Goal: Information Seeking & Learning: Learn about a topic

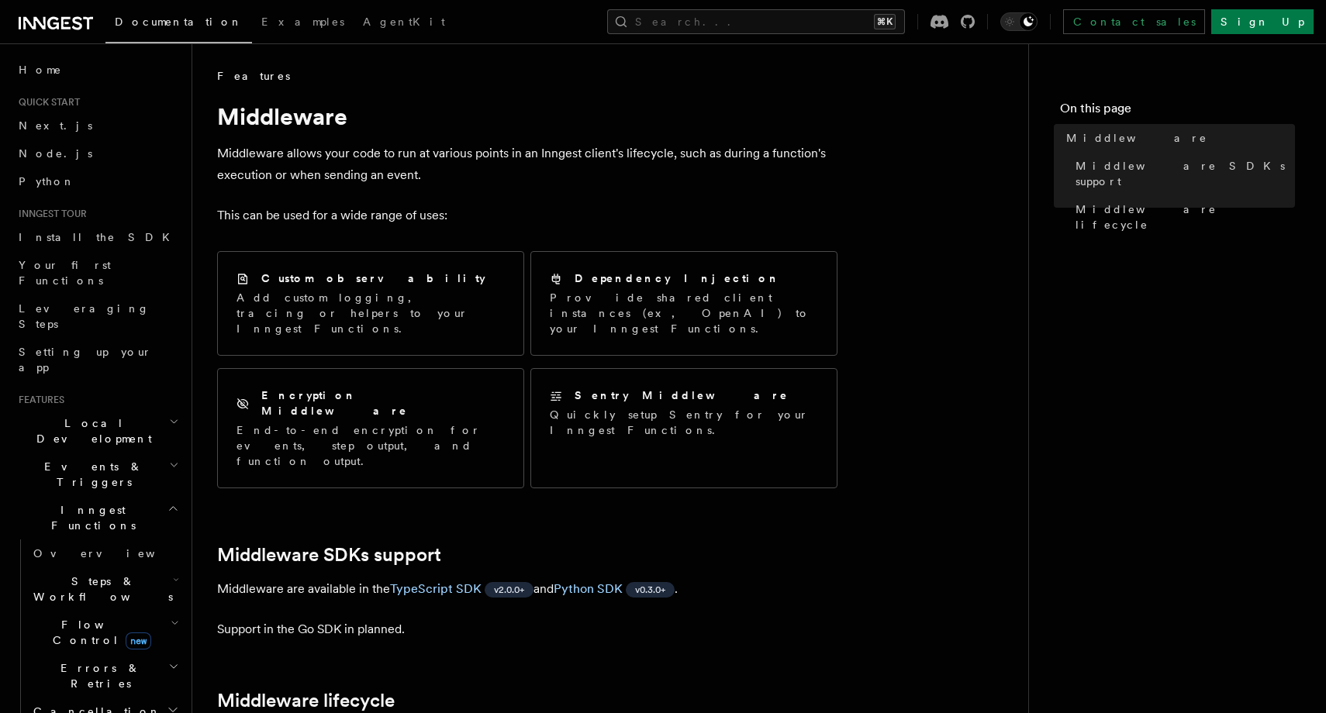
click at [790, 544] on h2 "Middleware SDKs support" at bounding box center [527, 555] width 620 height 22
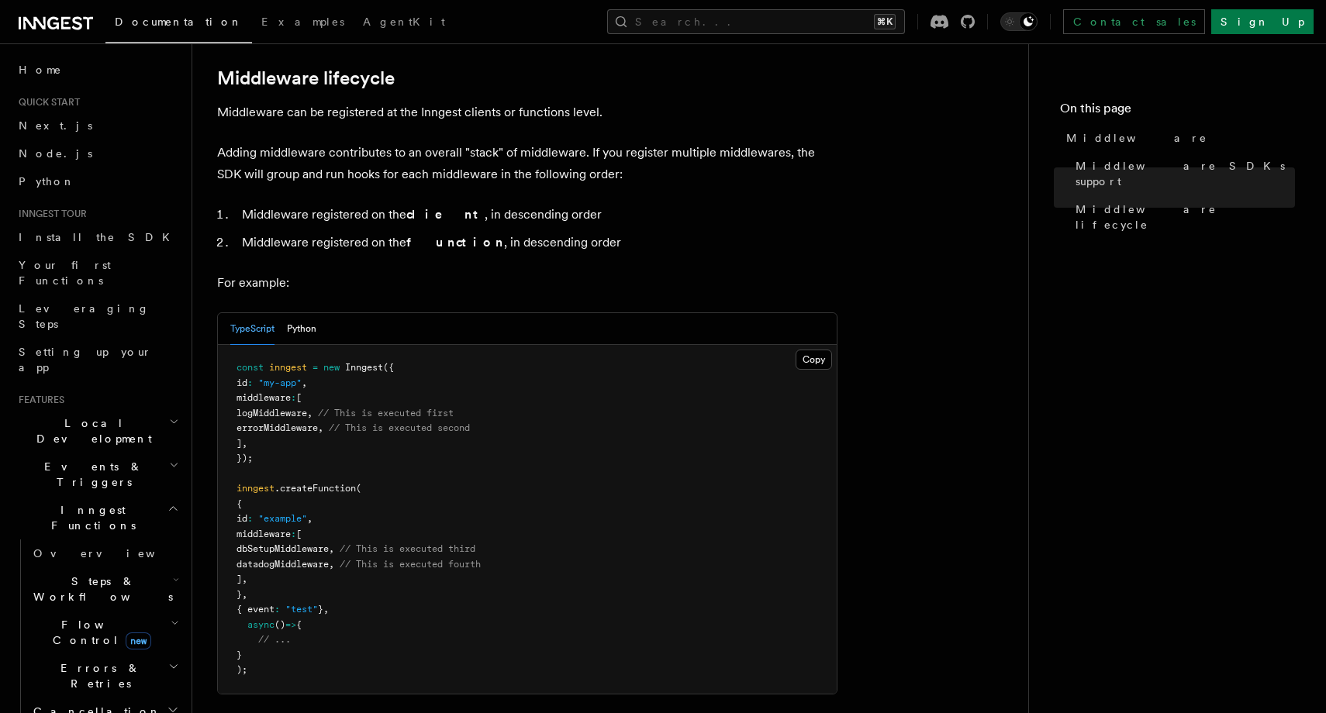
scroll to position [752, 0]
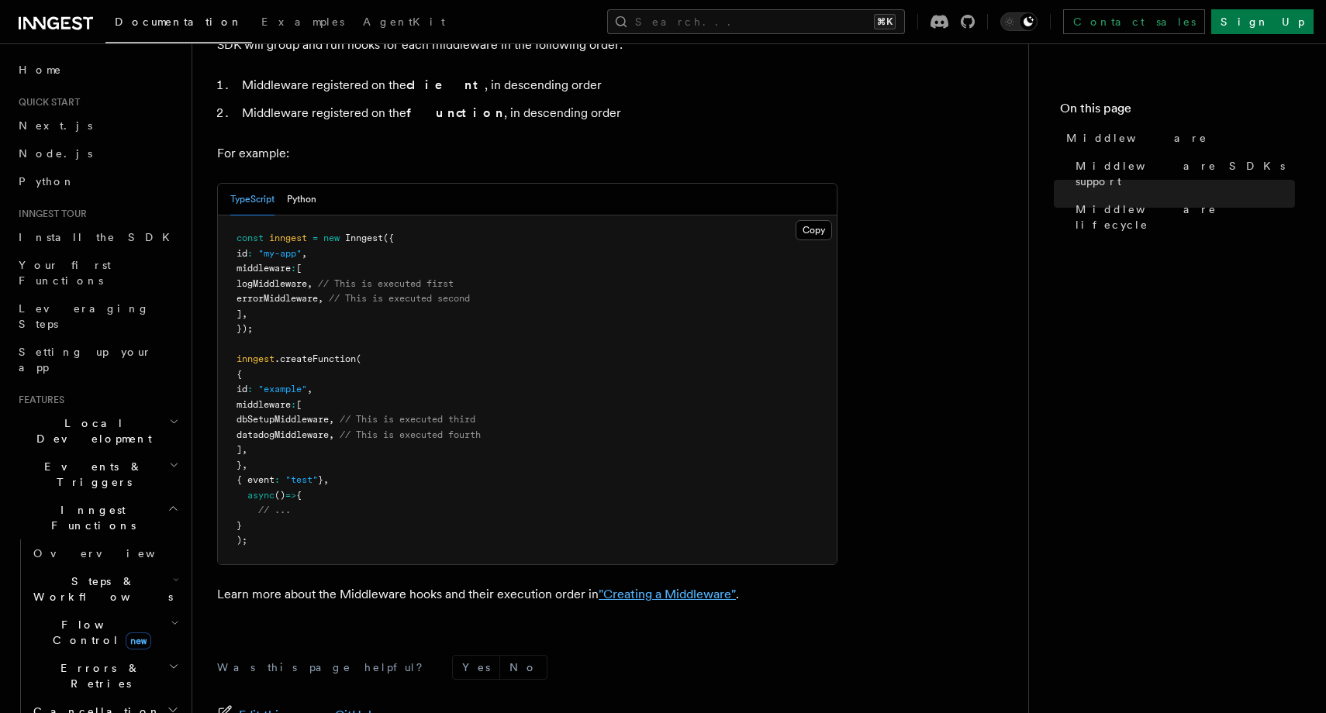
click at [687, 587] on link ""Creating a Middleware"" at bounding box center [667, 594] width 137 height 15
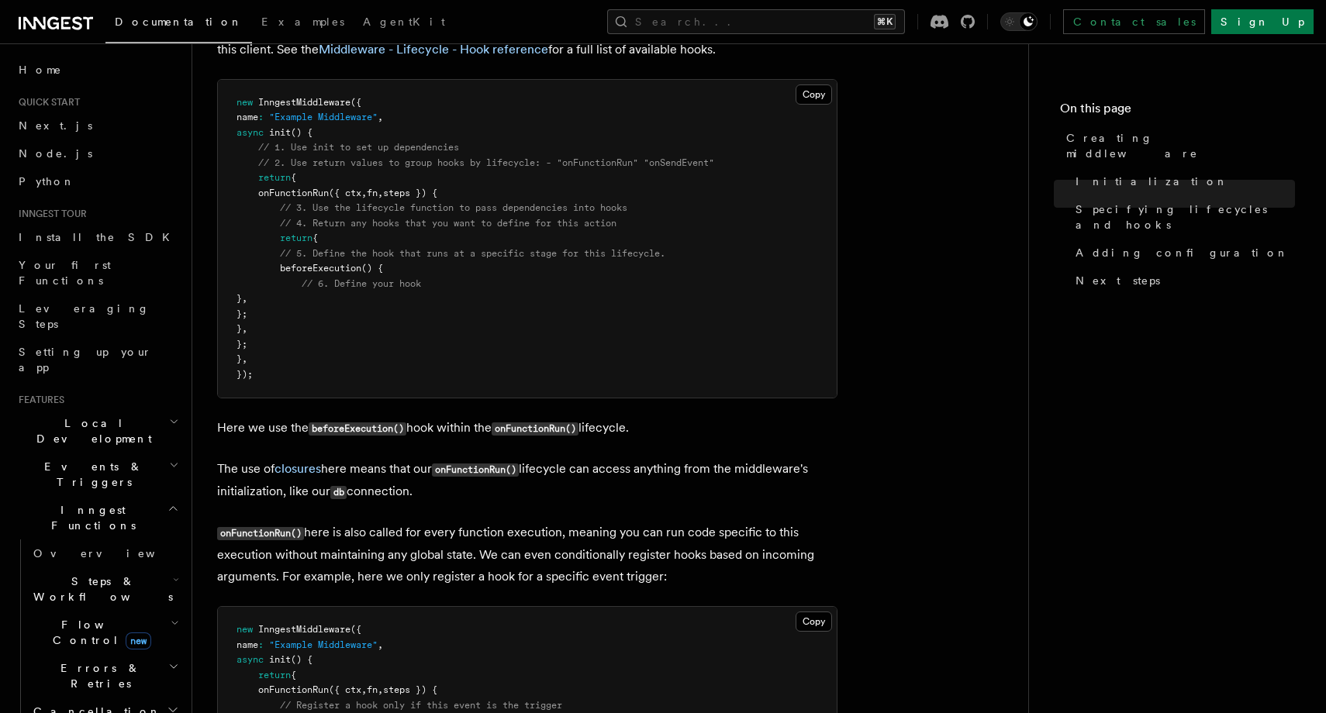
scroll to position [1052, 0]
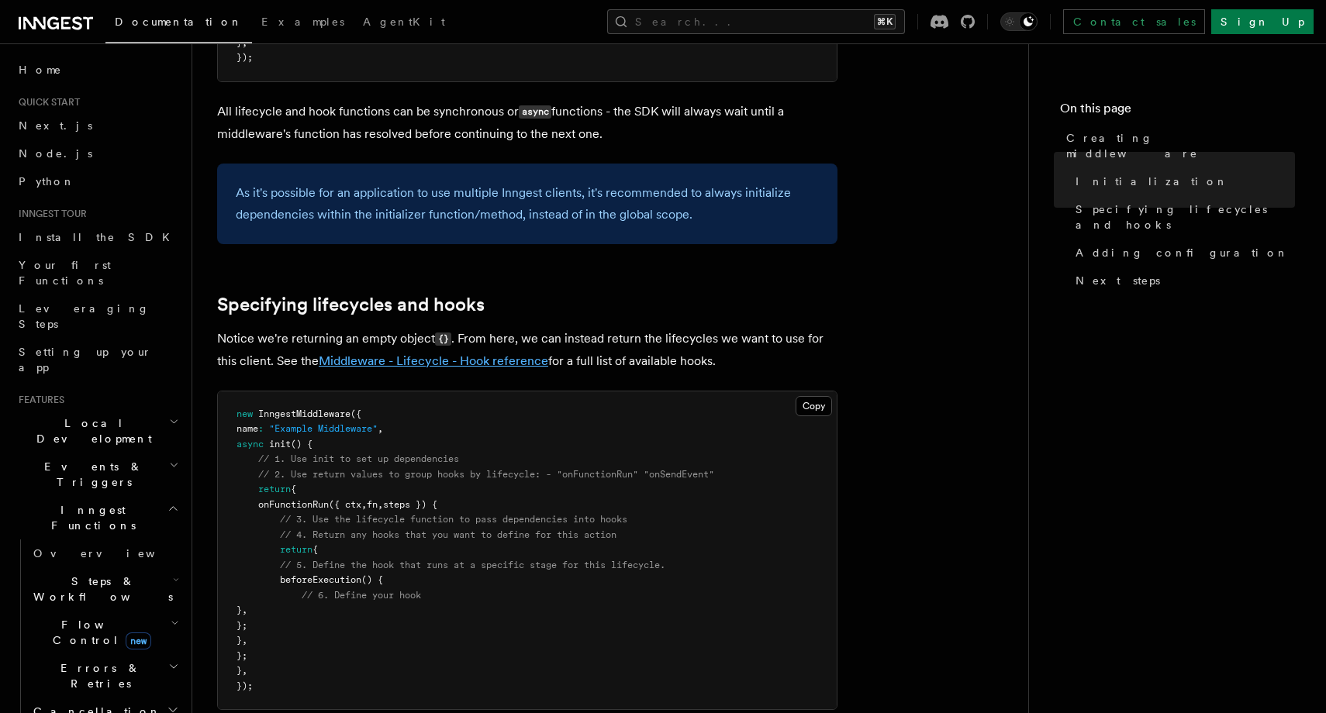
click at [523, 360] on link "Middleware - Lifecycle - Hook reference" at bounding box center [434, 361] width 230 height 15
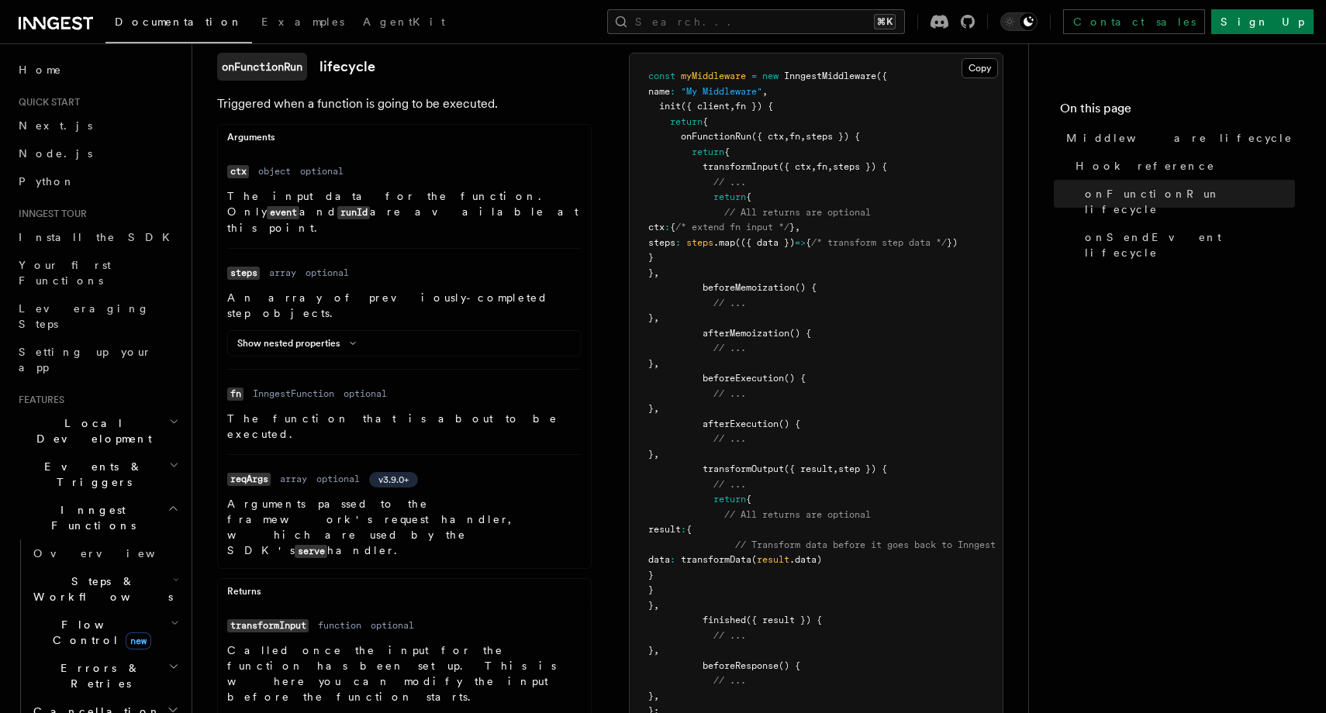
scroll to position [334, 0]
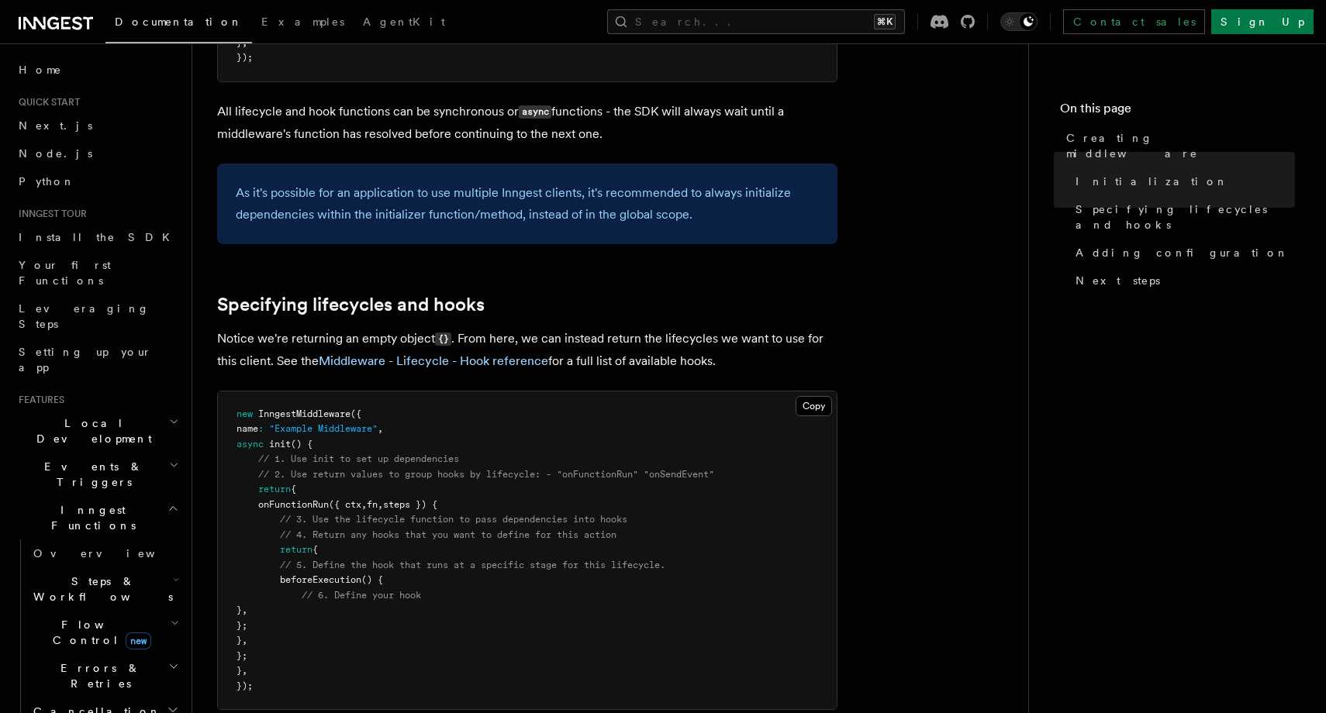
scroll to position [752, 0]
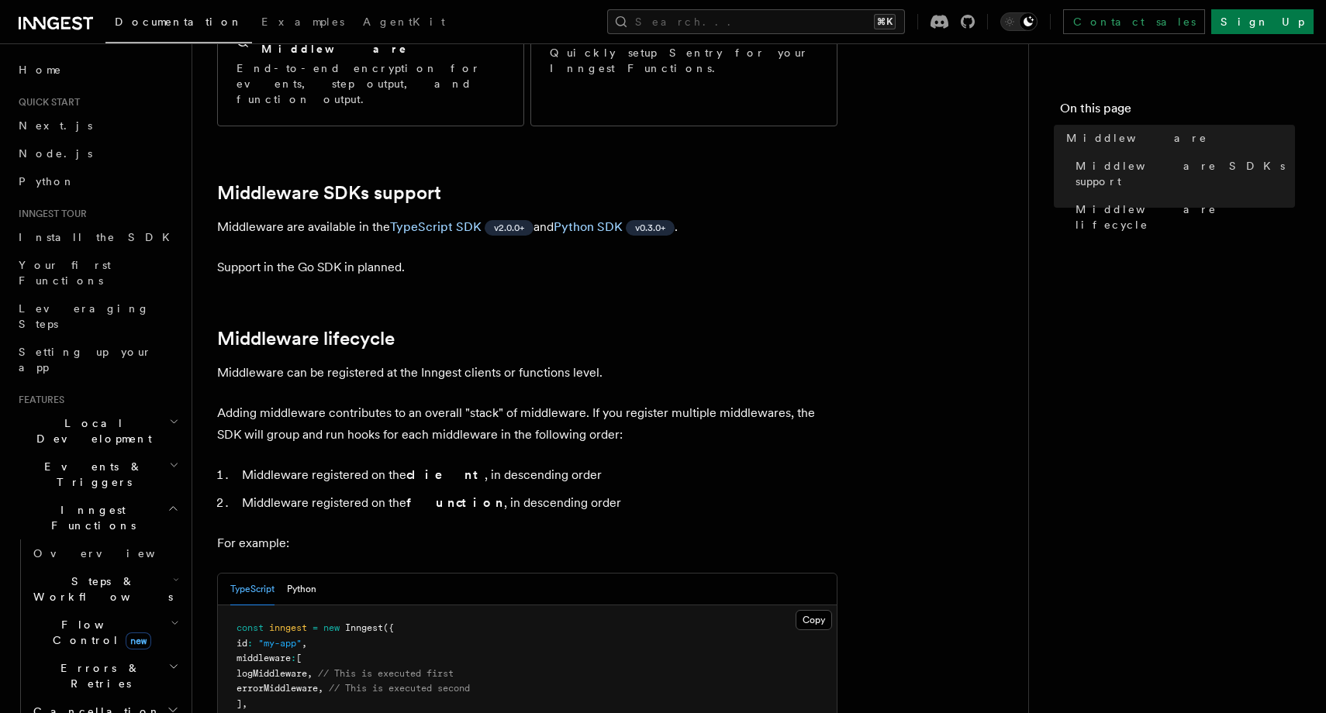
scroll to position [905, 0]
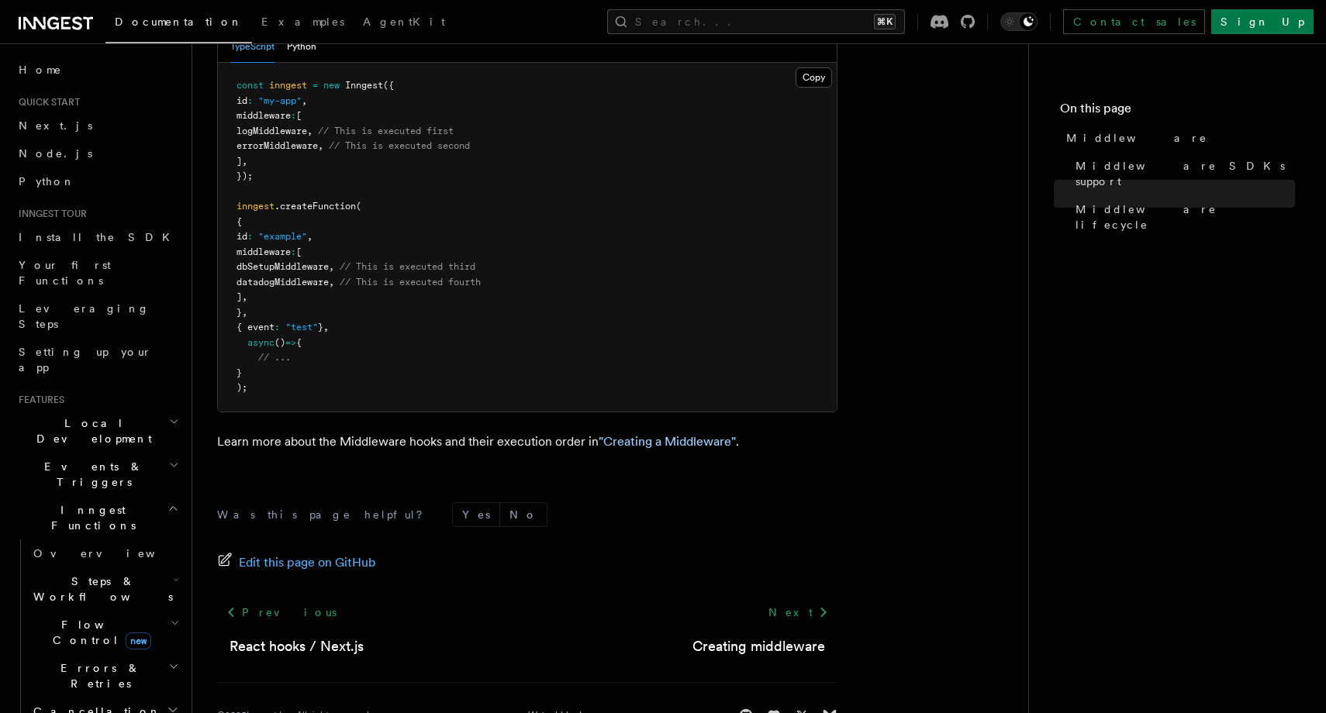
click at [665, 431] on p "Learn more about the Middleware hooks and their execution order in "Creating a …" at bounding box center [527, 442] width 620 height 22
click at [665, 434] on link ""Creating a Middleware"" at bounding box center [667, 441] width 137 height 15
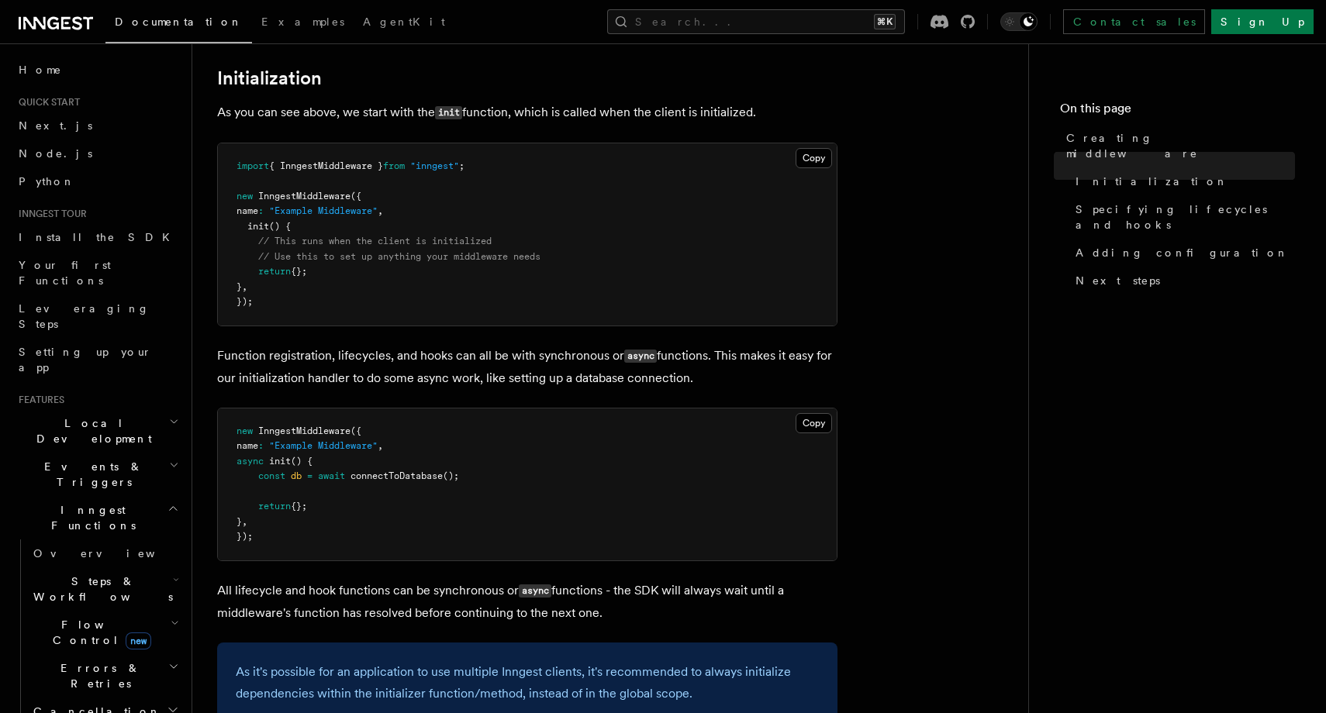
scroll to position [1002, 0]
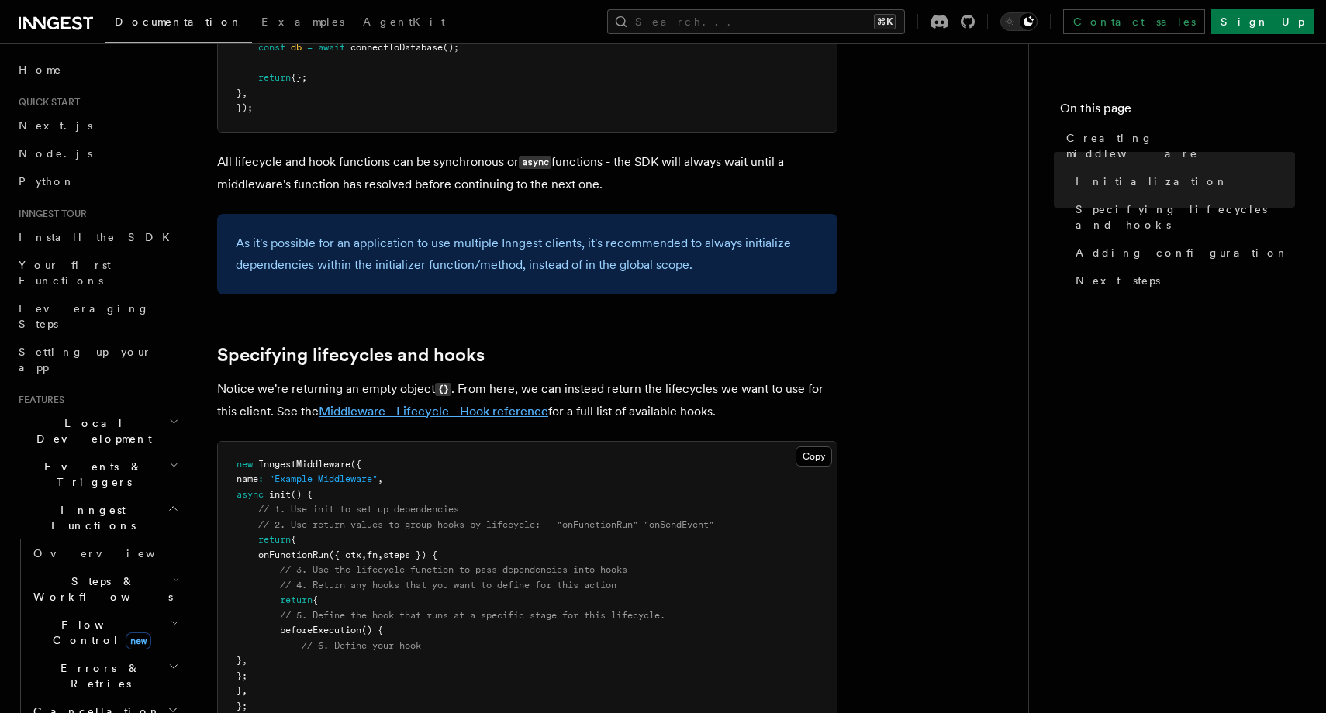
click at [502, 413] on link "Middleware - Lifecycle - Hook reference" at bounding box center [434, 411] width 230 height 15
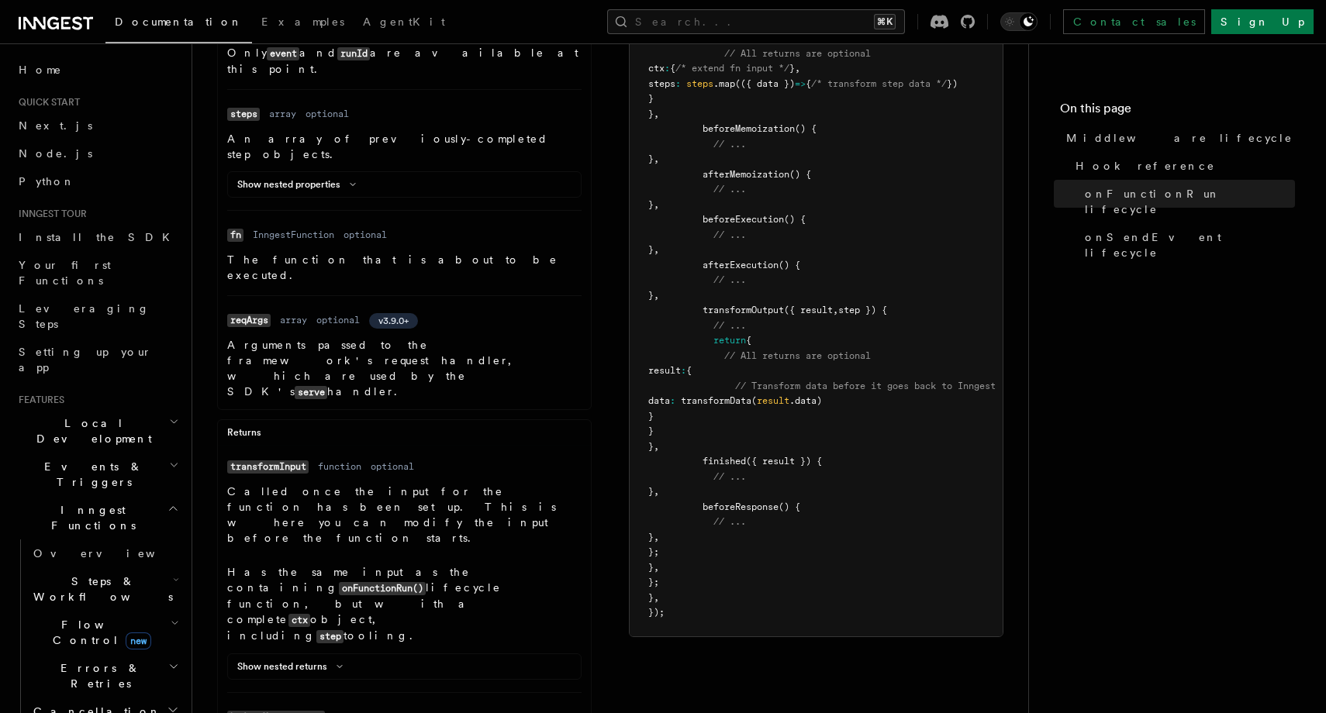
scroll to position [310, 0]
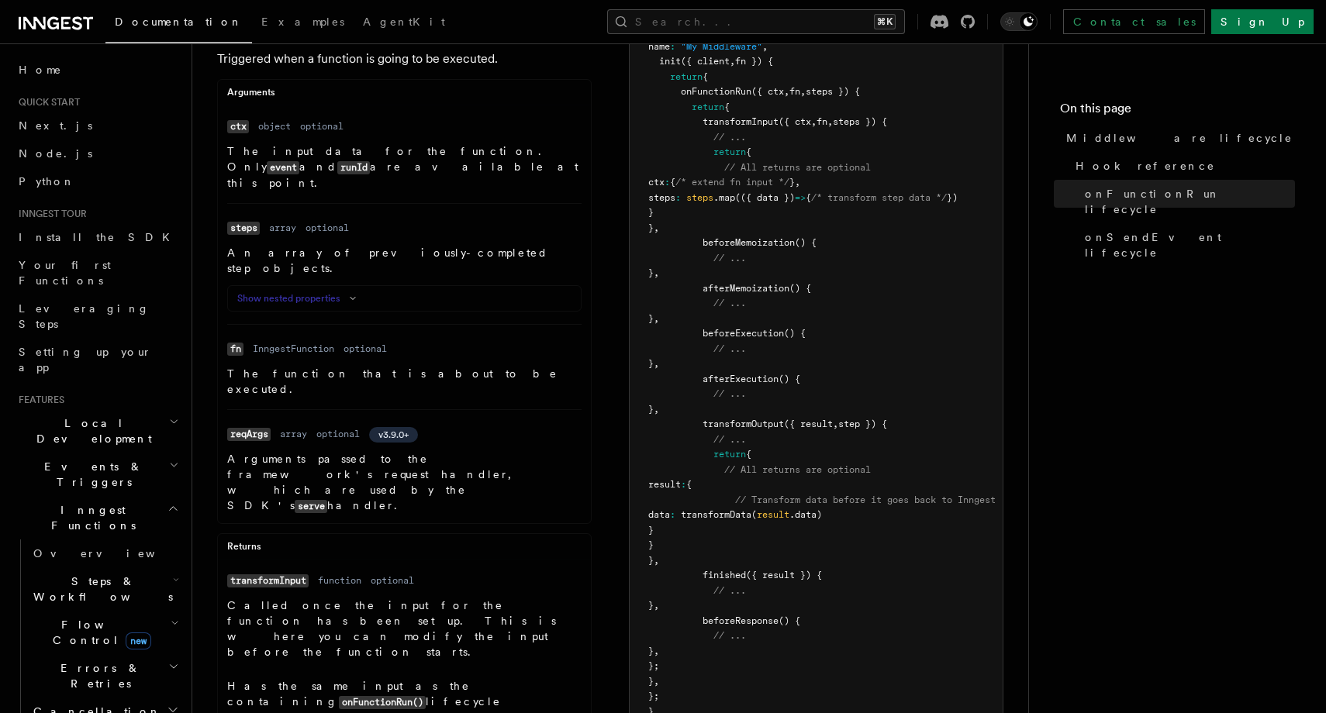
click at [334, 292] on button "Show nested properties" at bounding box center [299, 298] width 125 height 12
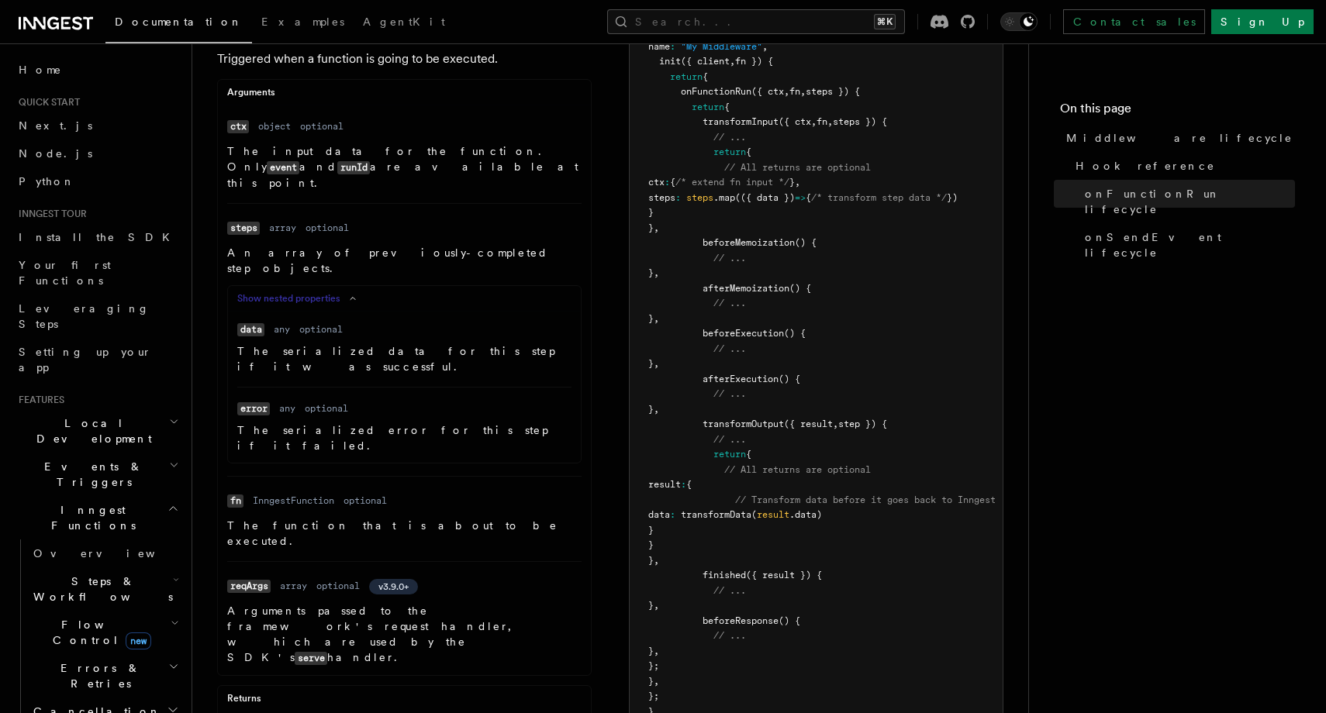
click at [334, 292] on button "Show nested properties" at bounding box center [299, 298] width 125 height 12
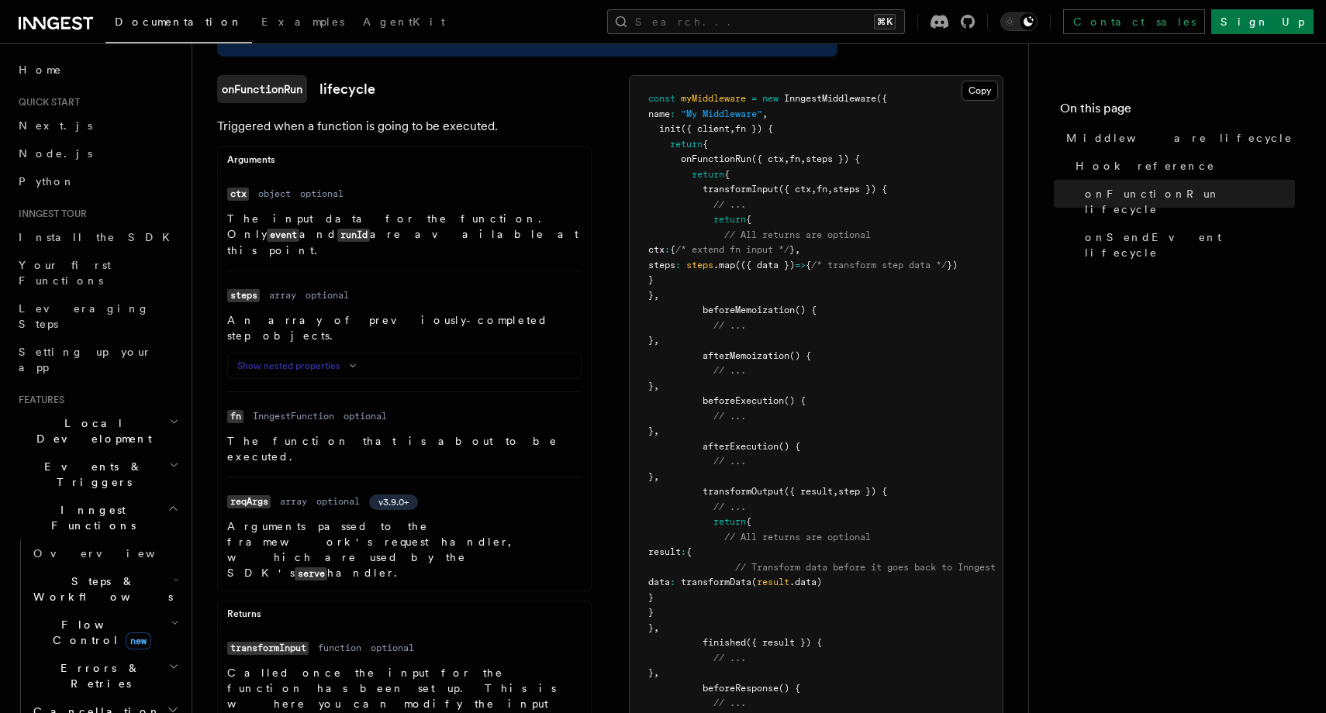
scroll to position [216, 0]
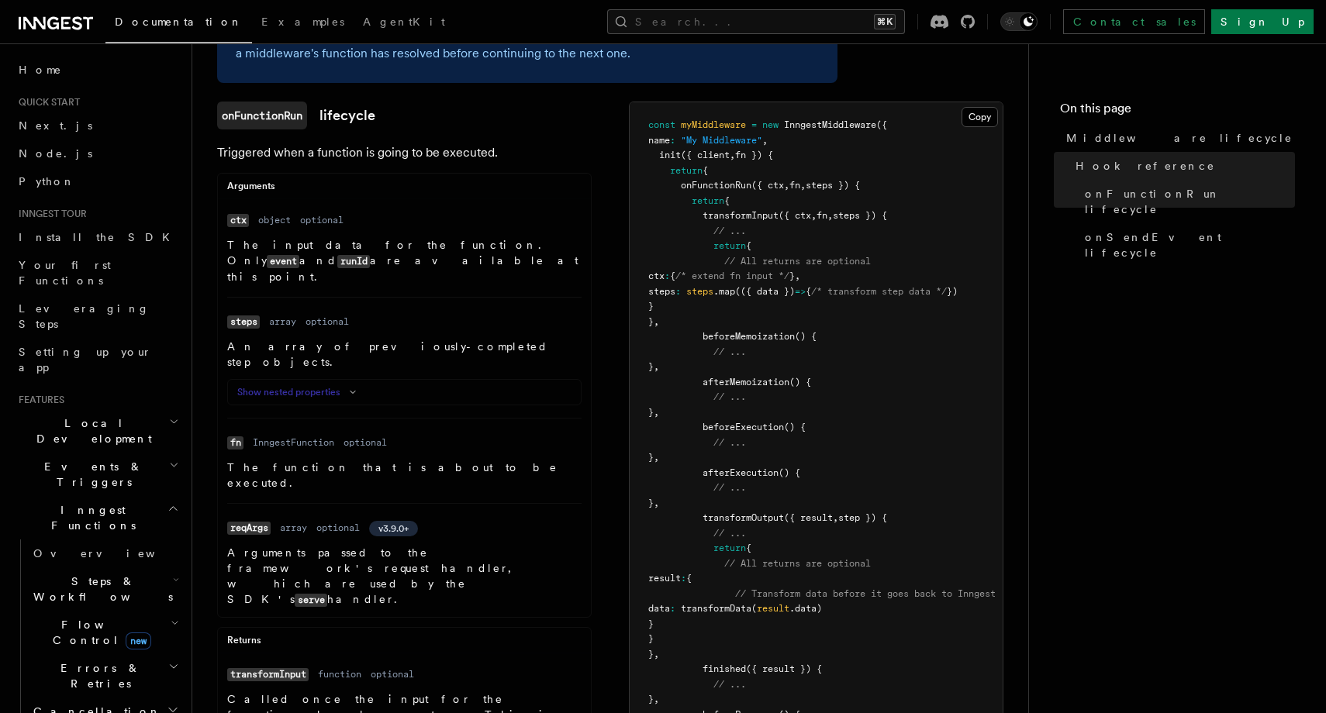
click at [338, 386] on button "Show nested properties" at bounding box center [299, 392] width 125 height 12
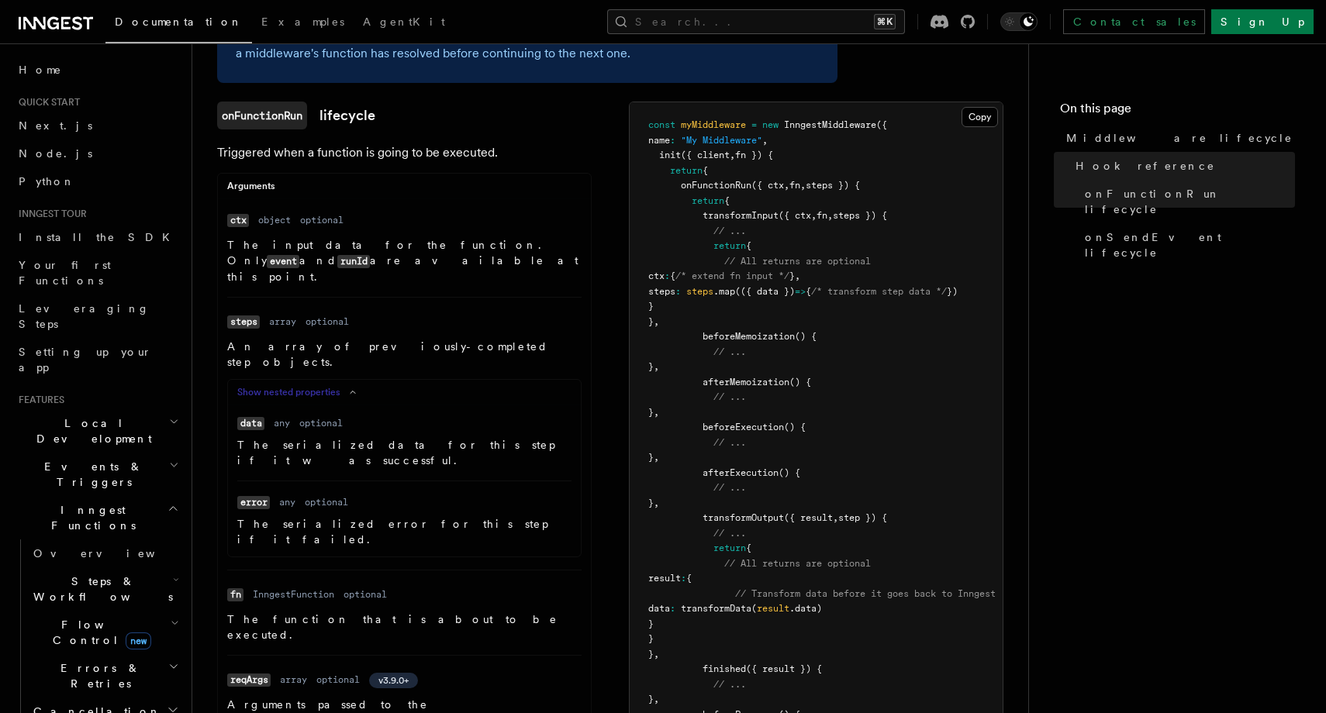
click at [340, 386] on button "Show nested properties" at bounding box center [299, 392] width 125 height 12
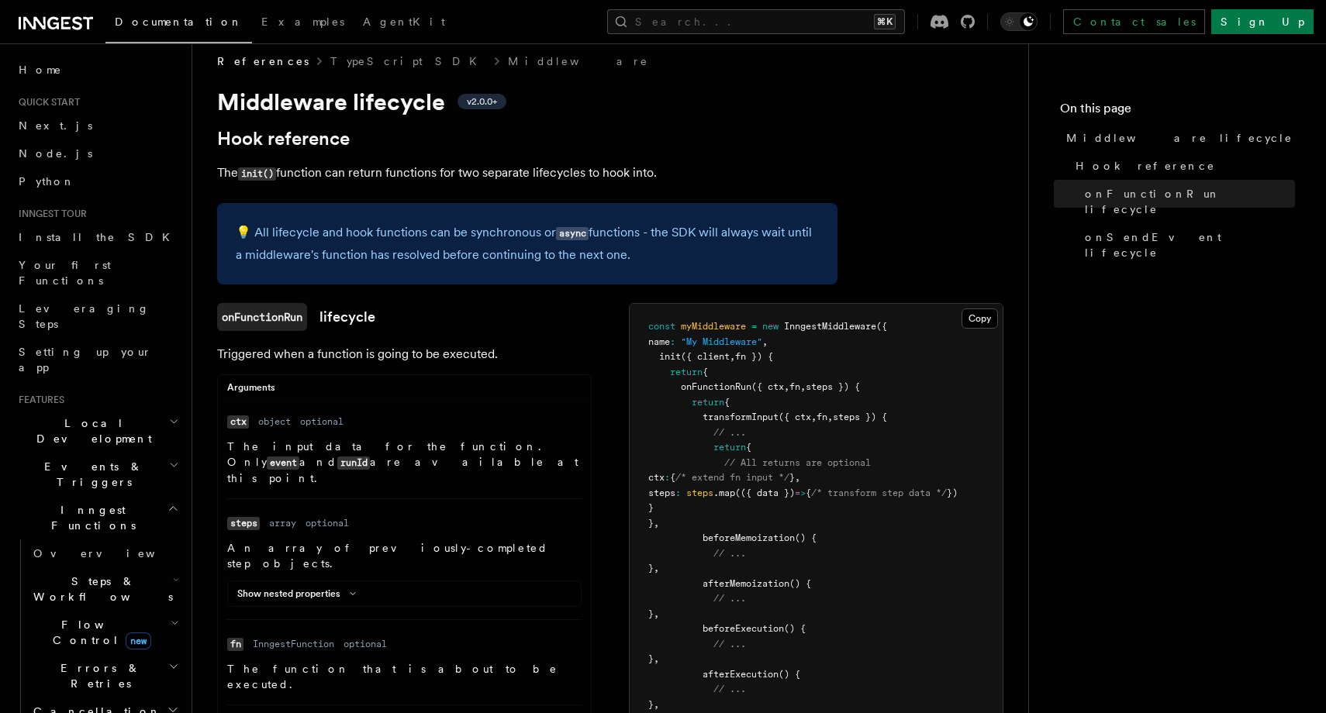
scroll to position [0, 0]
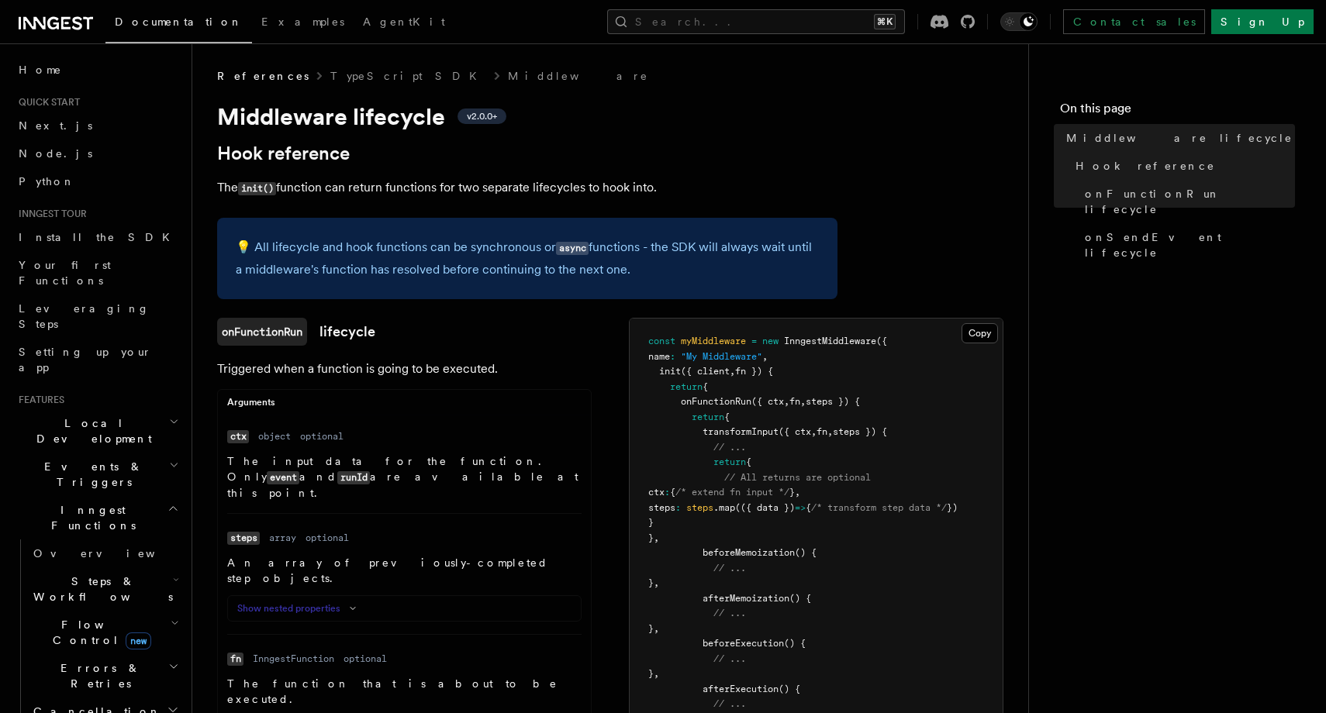
click at [323, 602] on button "Show nested properties" at bounding box center [299, 608] width 125 height 12
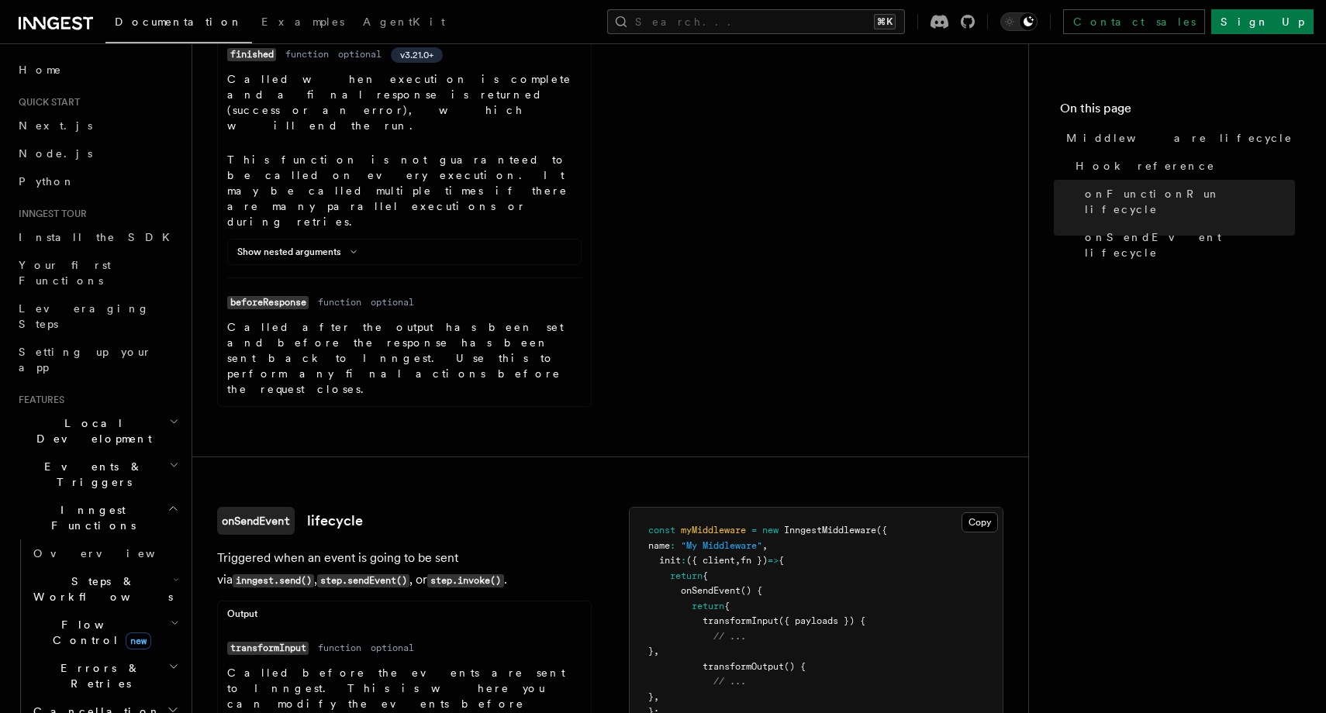
scroll to position [1822, 0]
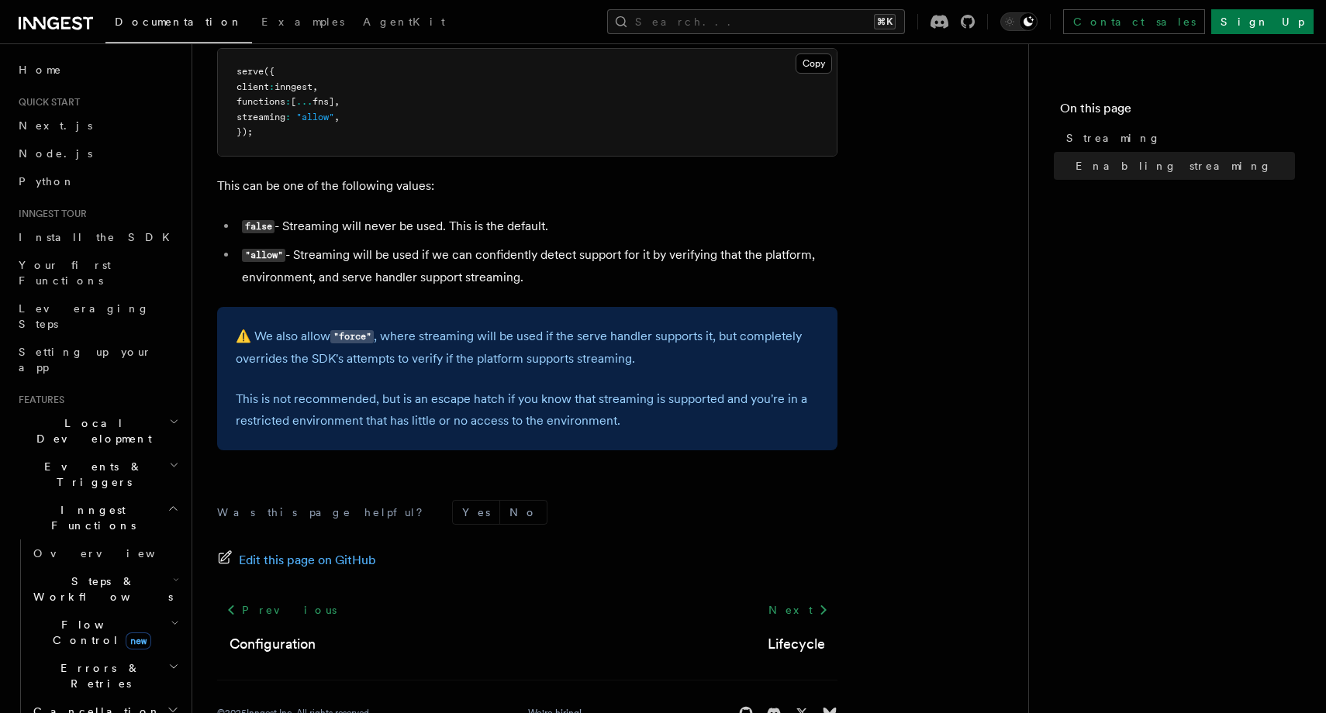
scroll to position [513, 0]
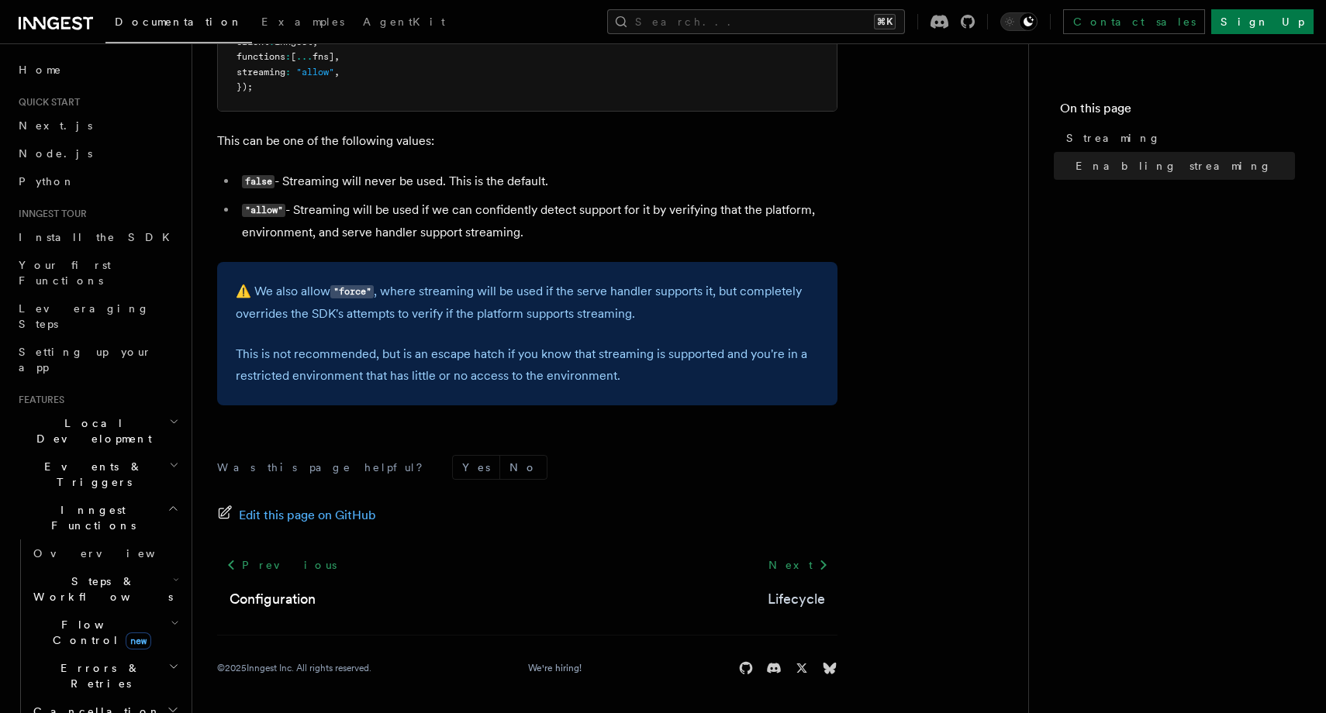
click at [789, 589] on link "Lifecycle" at bounding box center [796, 600] width 57 height 22
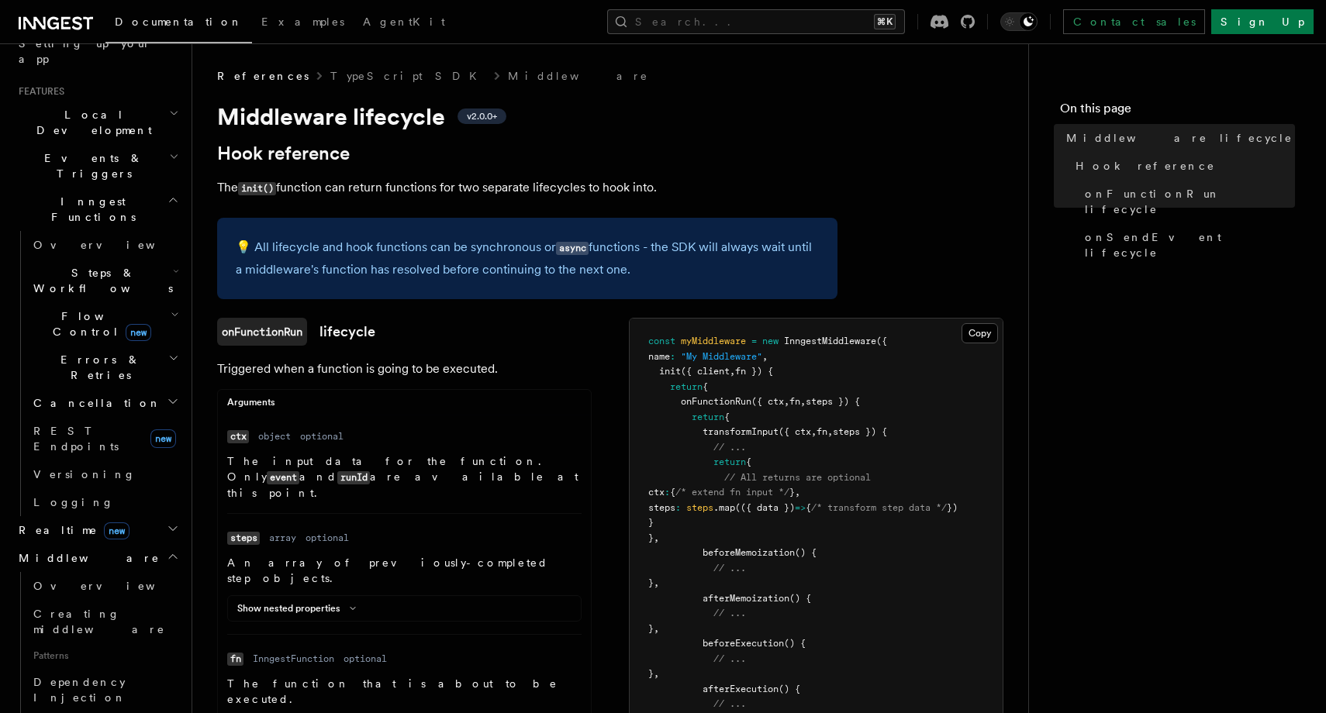
scroll to position [310, 0]
click at [71, 578] on span "Overview" at bounding box center [113, 584] width 160 height 12
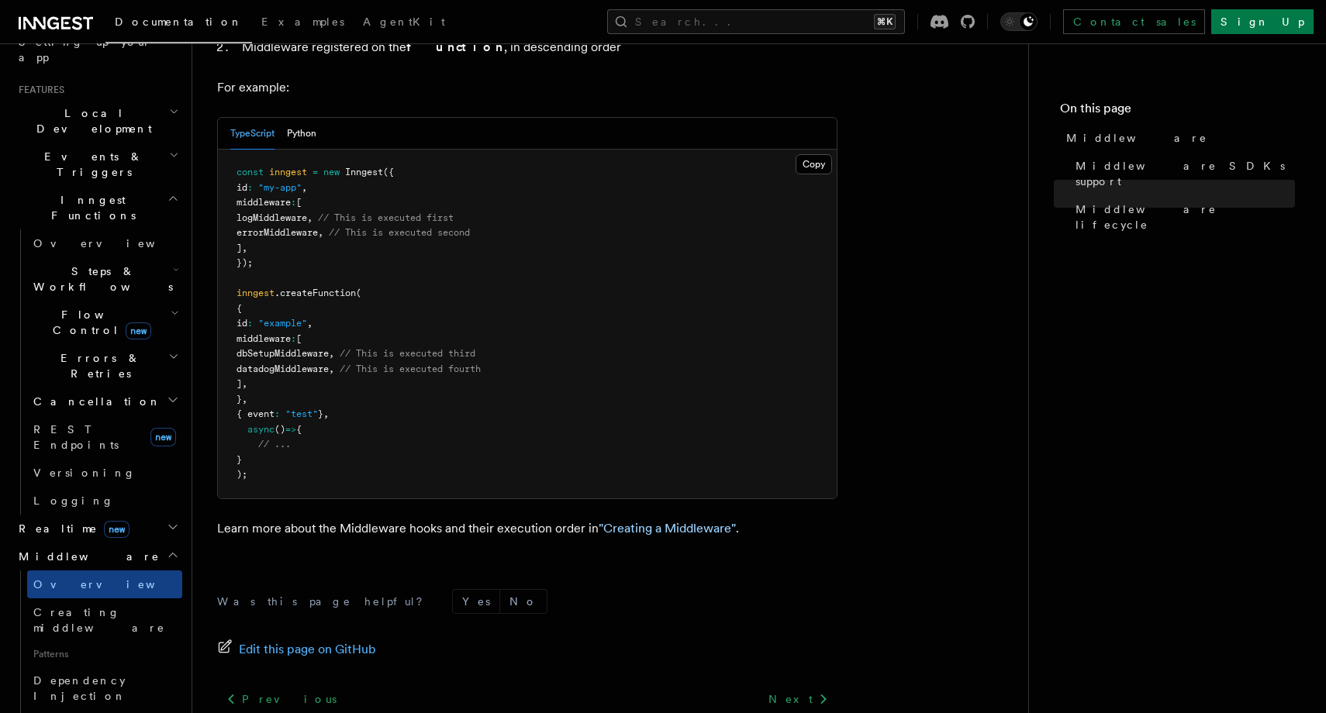
scroll to position [905, 0]
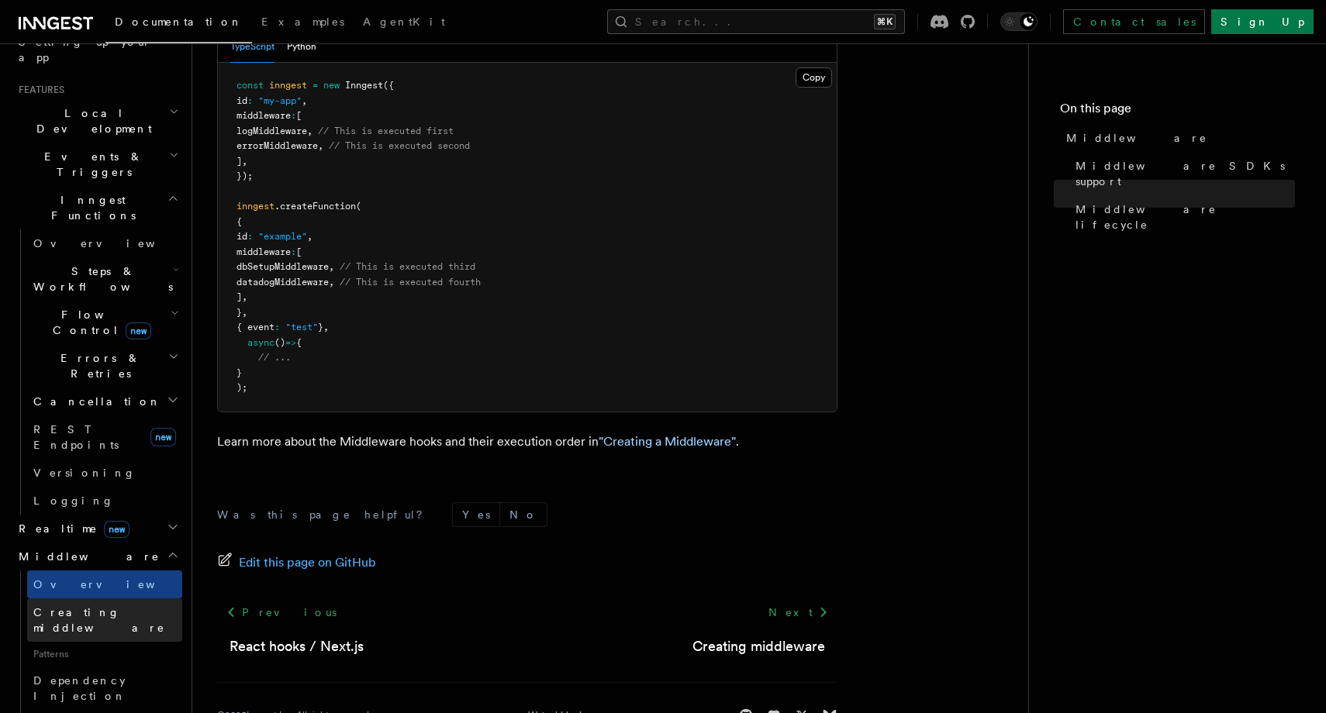
click at [91, 606] on span "Creating middleware" at bounding box center [99, 620] width 132 height 28
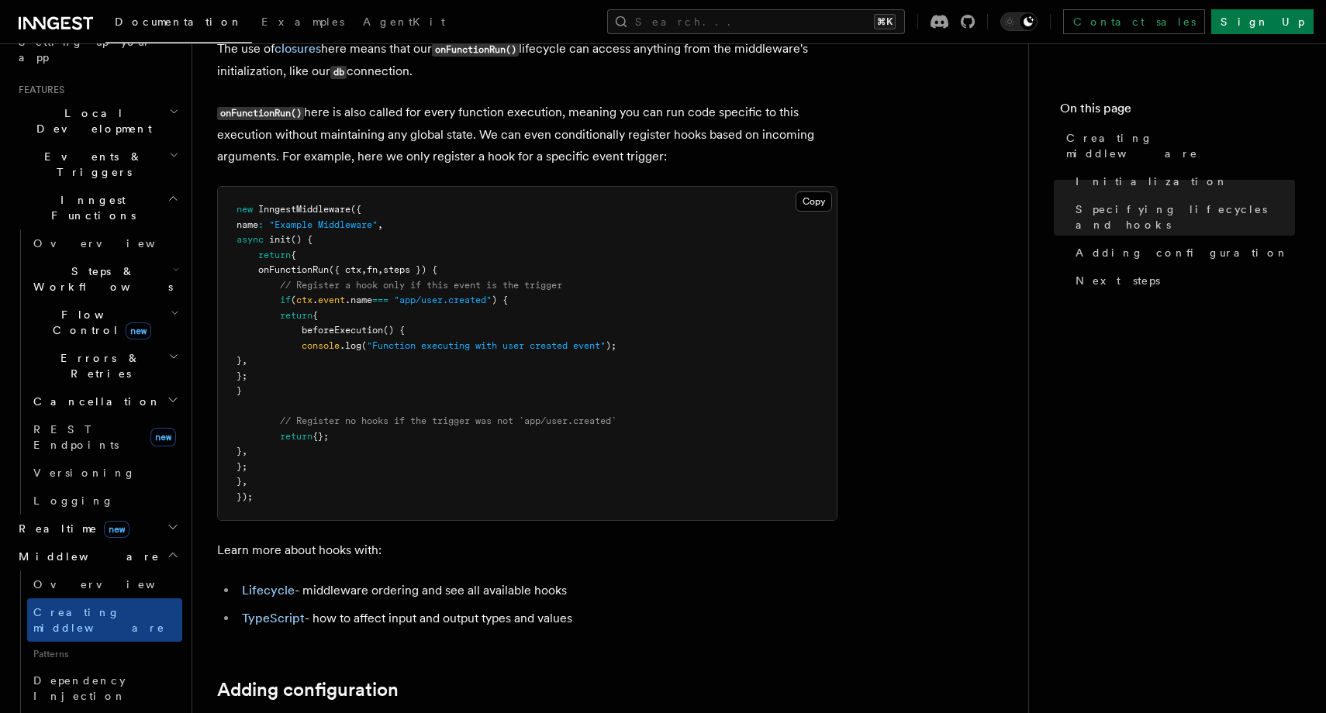
scroll to position [1942, 0]
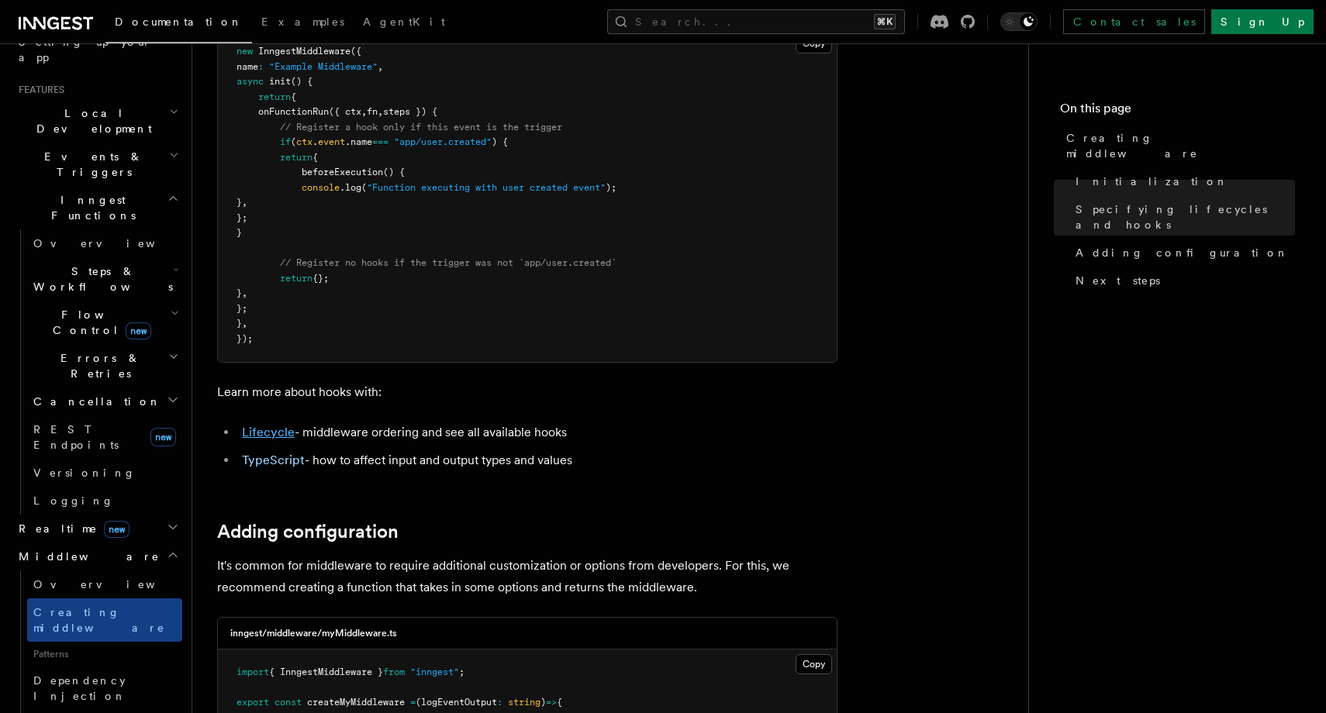
click at [278, 435] on link "Lifecycle" at bounding box center [268, 432] width 53 height 15
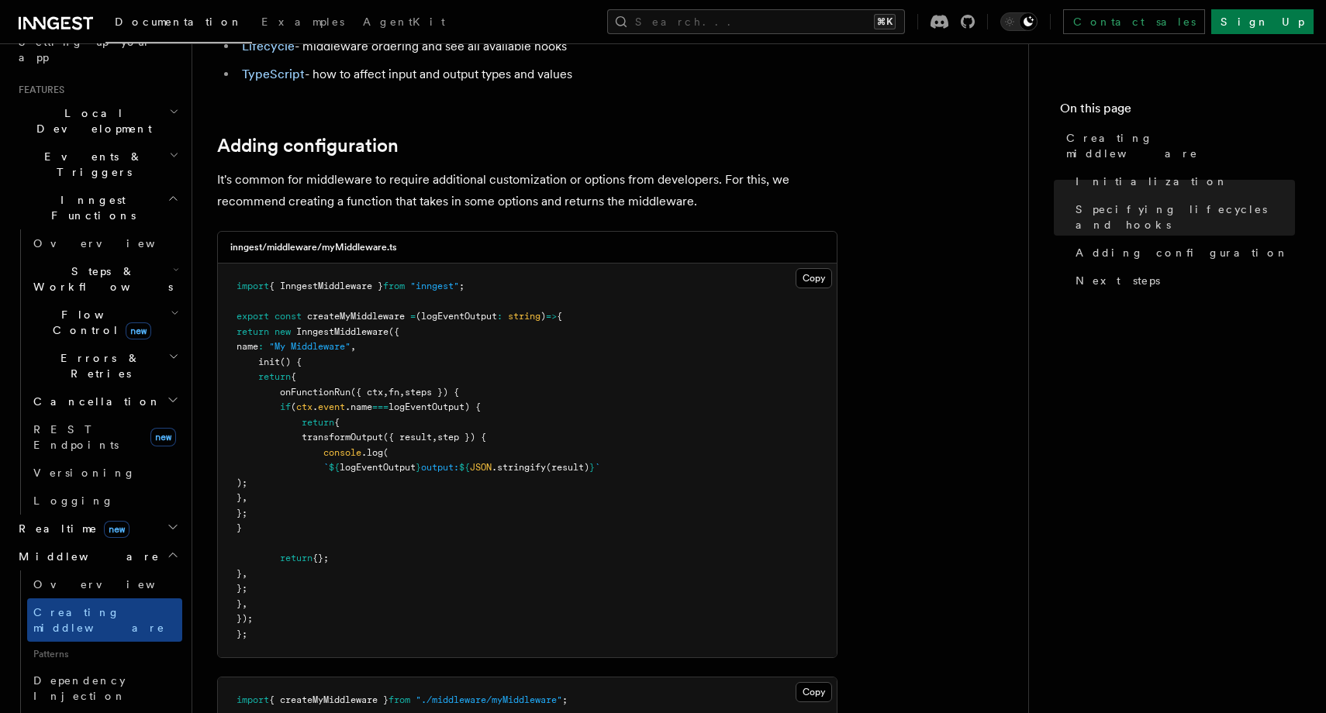
scroll to position [2478, 0]
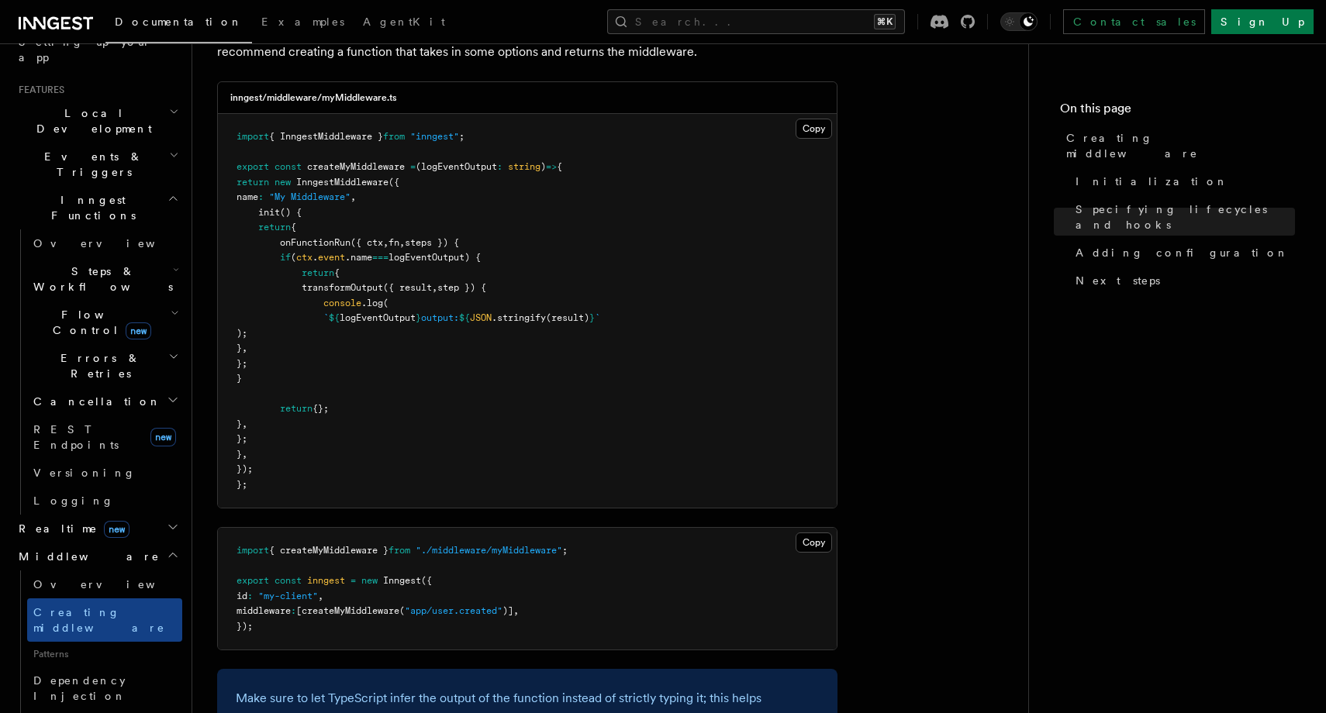
drag, startPoint x: 350, startPoint y: 368, endPoint x: 299, endPoint y: 305, distance: 82.1
click at [299, 305] on pre "import { InngestMiddleware } from "inngest" ; export const createMyMiddleware =…" at bounding box center [527, 311] width 619 height 394
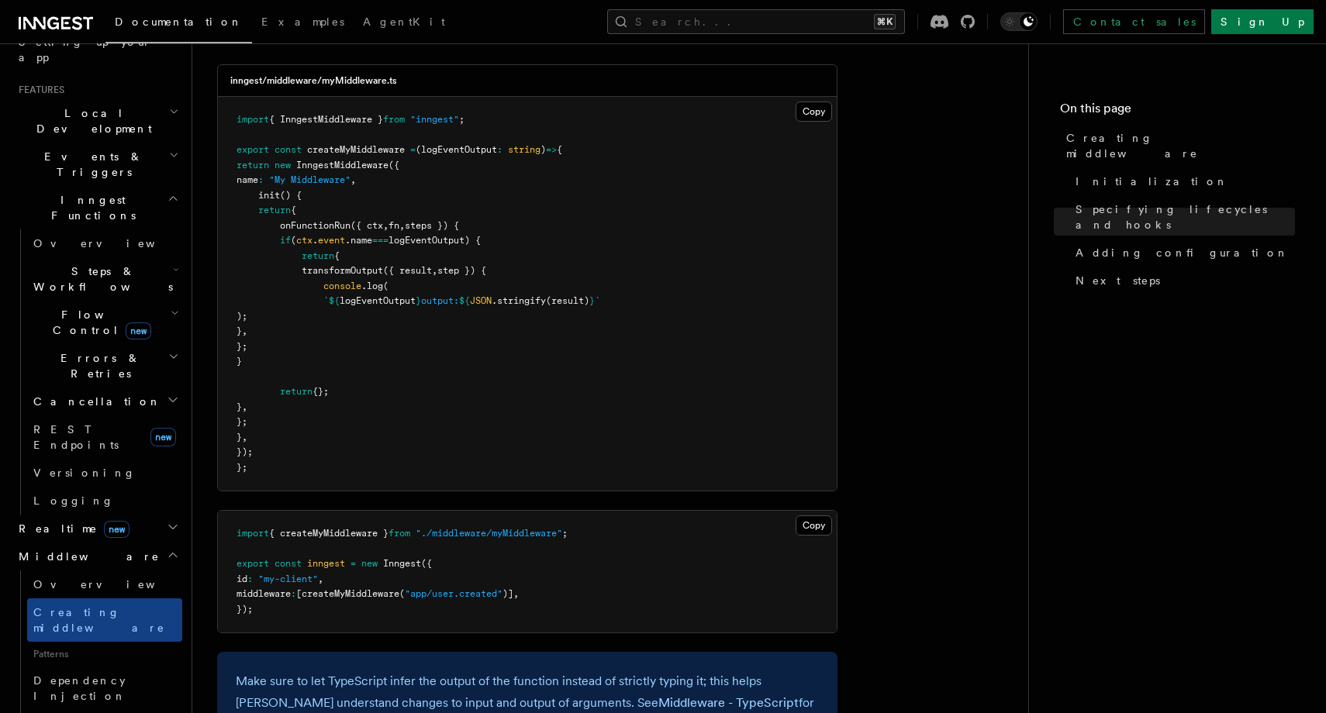
scroll to position [2494, 0]
click at [443, 412] on pre "import { InngestMiddleware } from "inngest" ; export const createMyMiddleware =…" at bounding box center [527, 295] width 619 height 394
click at [798, 117] on button "Copy Copied" at bounding box center [814, 113] width 36 height 20
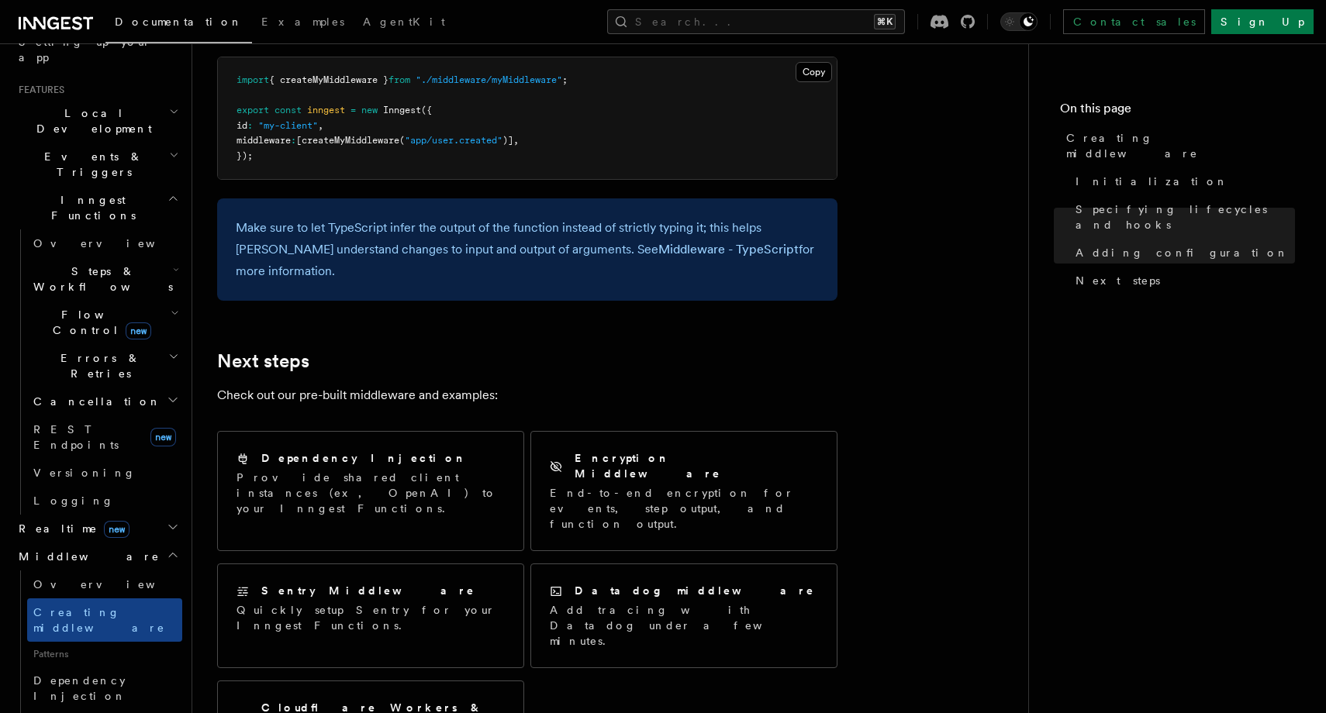
scroll to position [3045, 0]
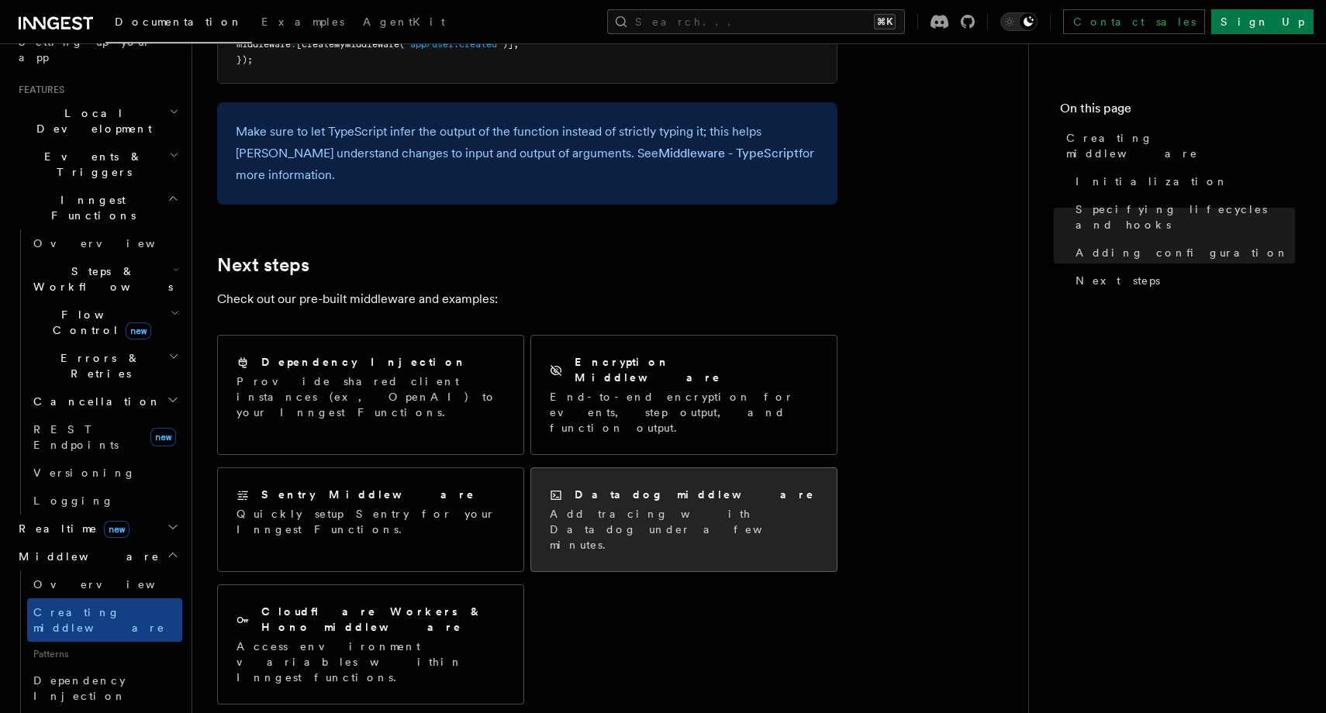
click at [693, 468] on div "Datadog middleware Add tracing with Datadog under a few minutes." at bounding box center [684, 519] width 306 height 103
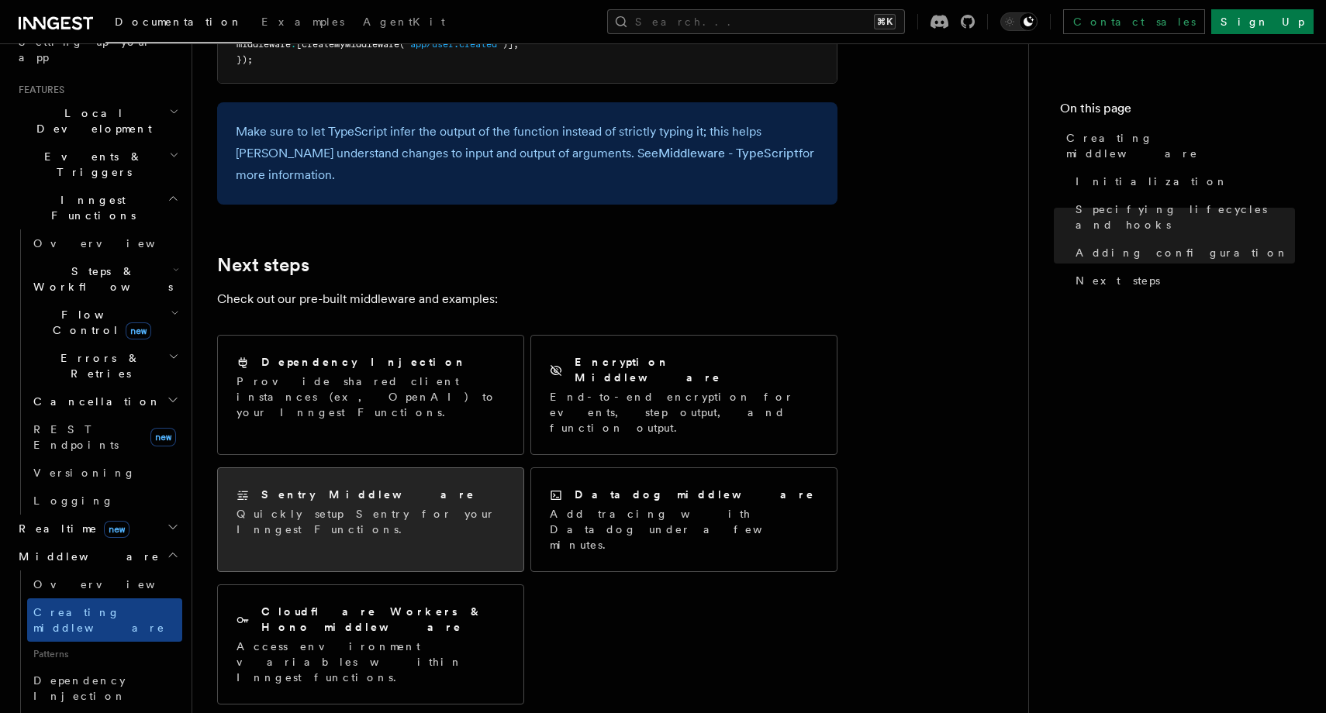
click at [424, 506] on p "Quickly setup Sentry for your Inngest Functions." at bounding box center [370, 521] width 268 height 31
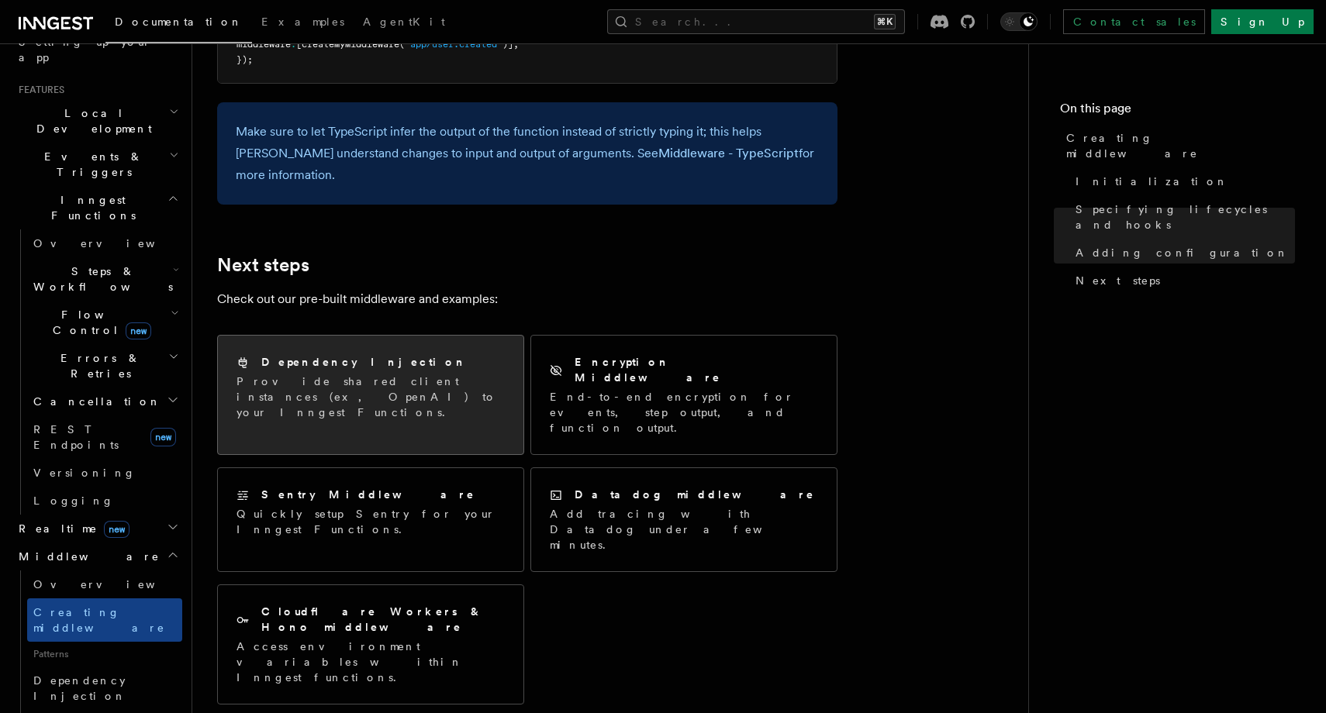
click at [483, 378] on p "Provide shared client instances (ex, OpenAI) to your Inngest Functions." at bounding box center [370, 397] width 268 height 47
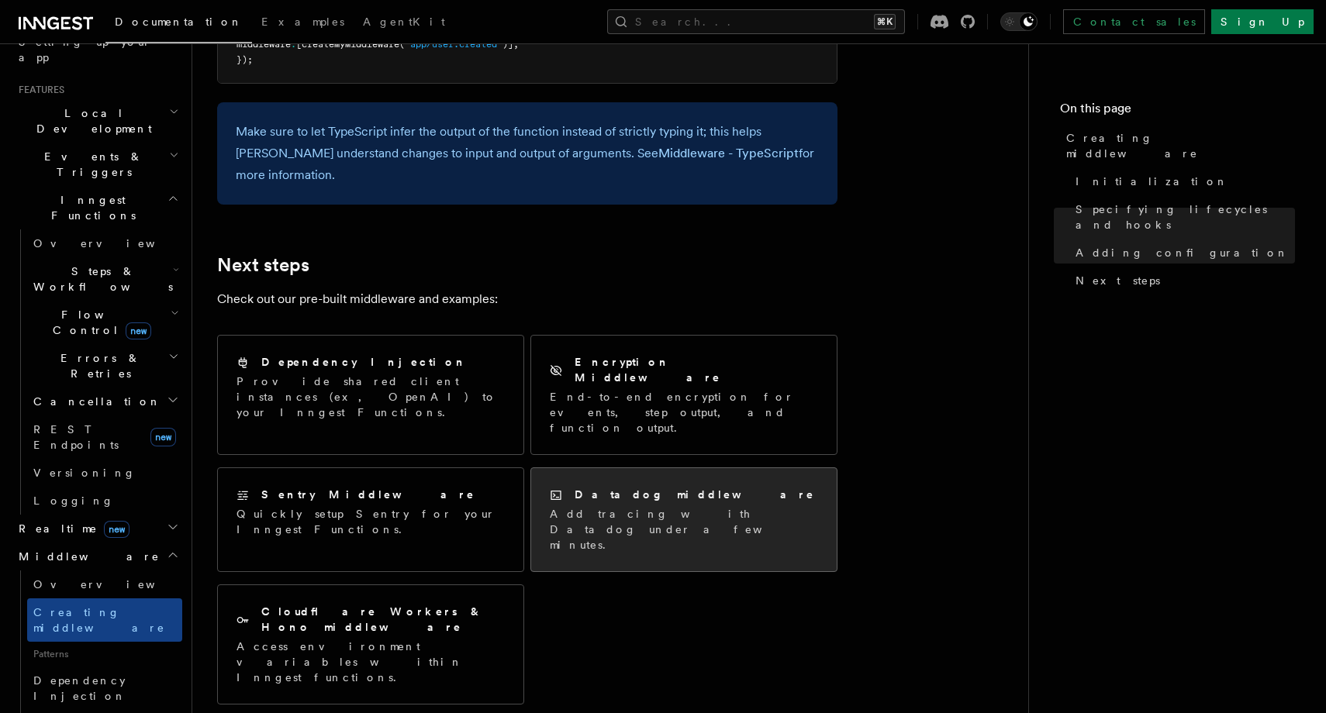
click at [784, 468] on div "Datadog middleware Add tracing with Datadog under a few minutes." at bounding box center [684, 519] width 306 height 103
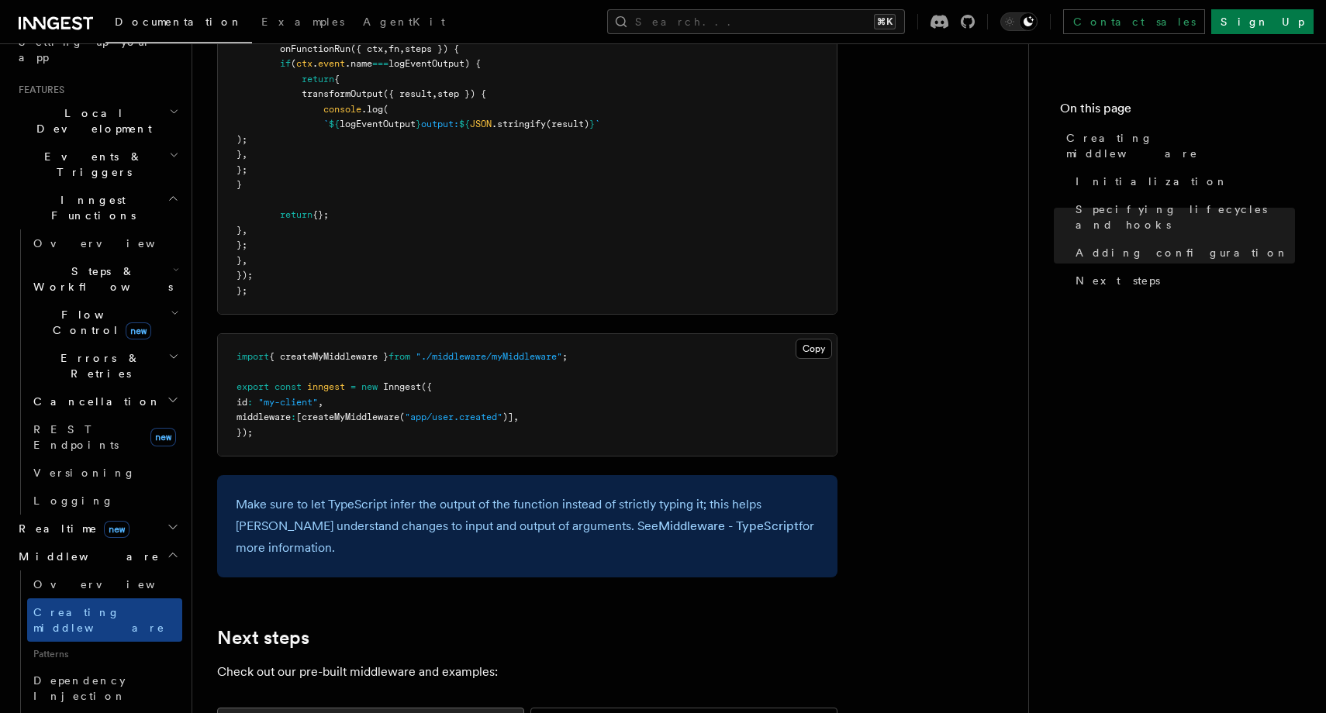
scroll to position [2670, 0]
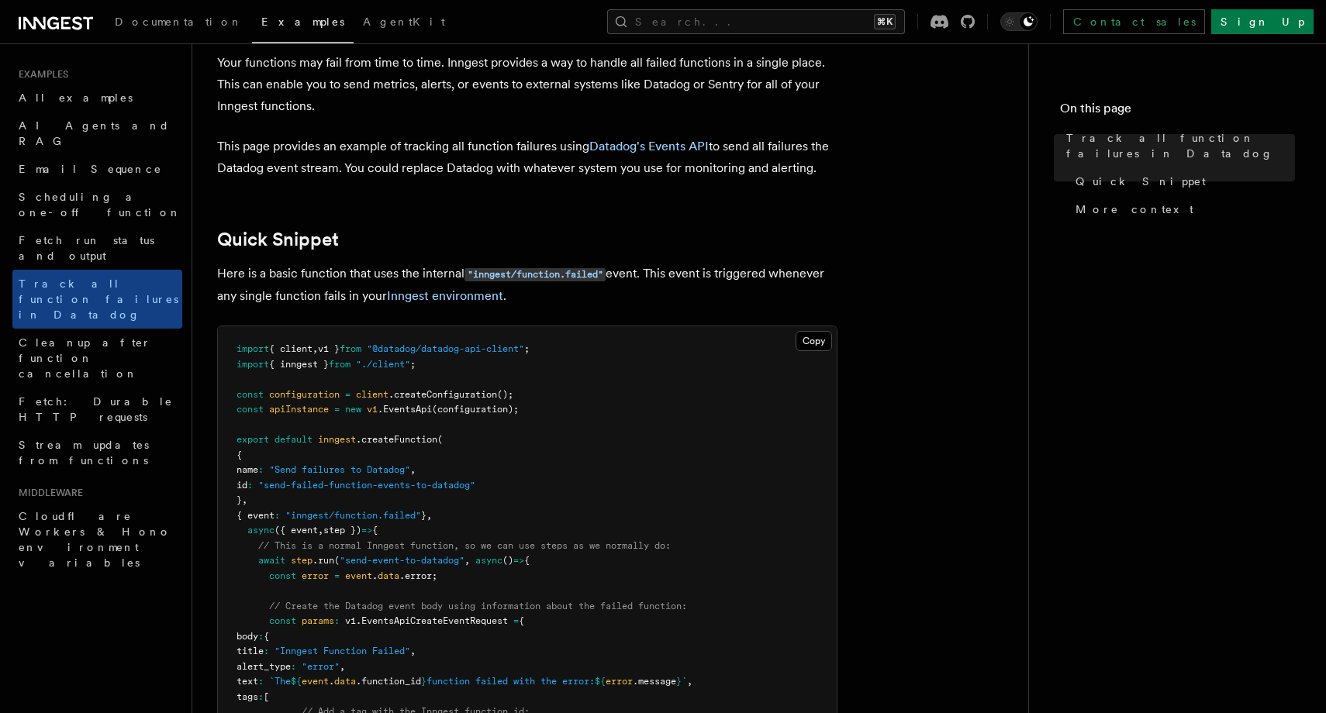
scroll to position [65, 0]
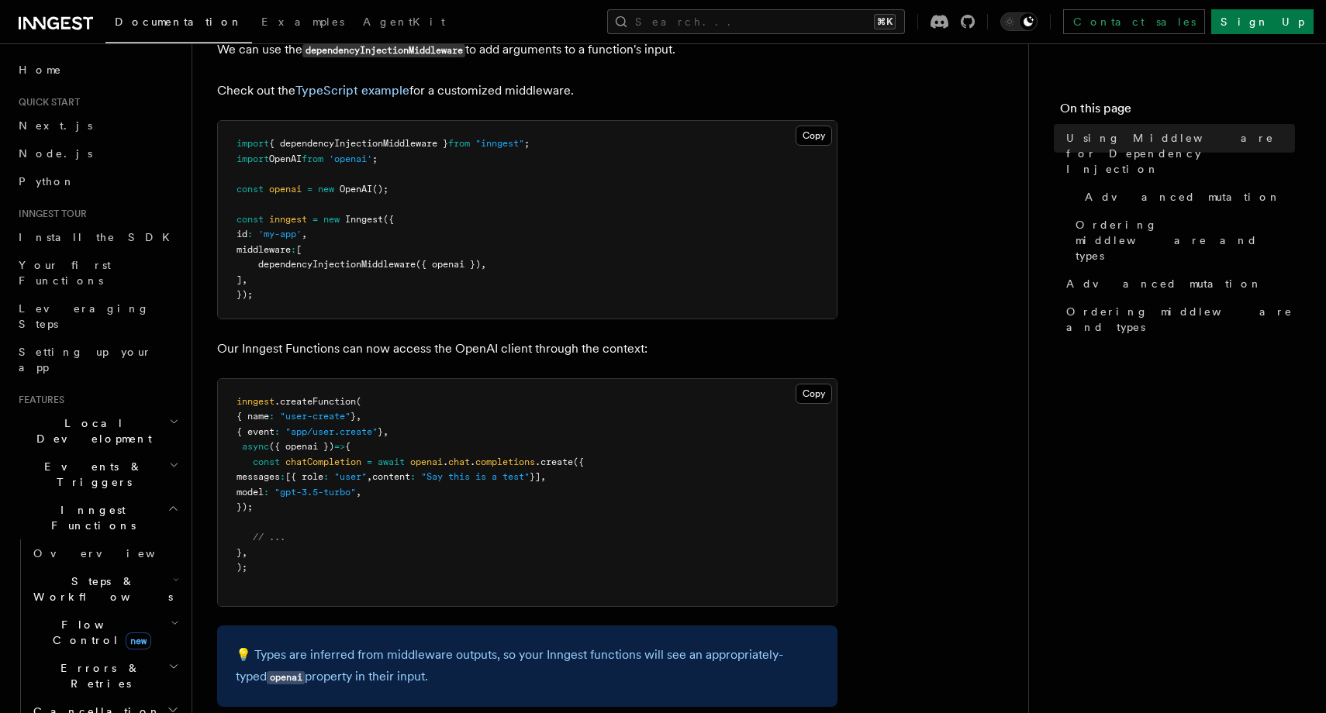
scroll to position [297, 0]
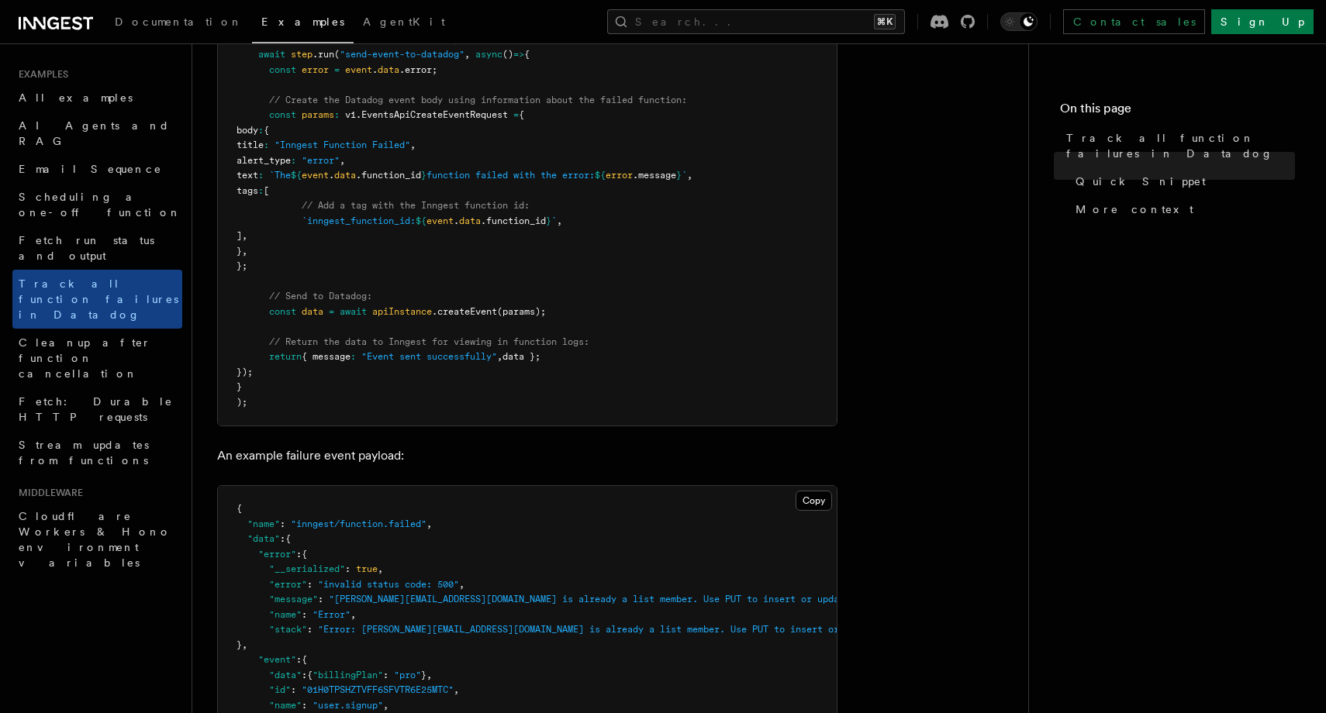
scroll to position [599, 0]
